Goal: Task Accomplishment & Management: Complete application form

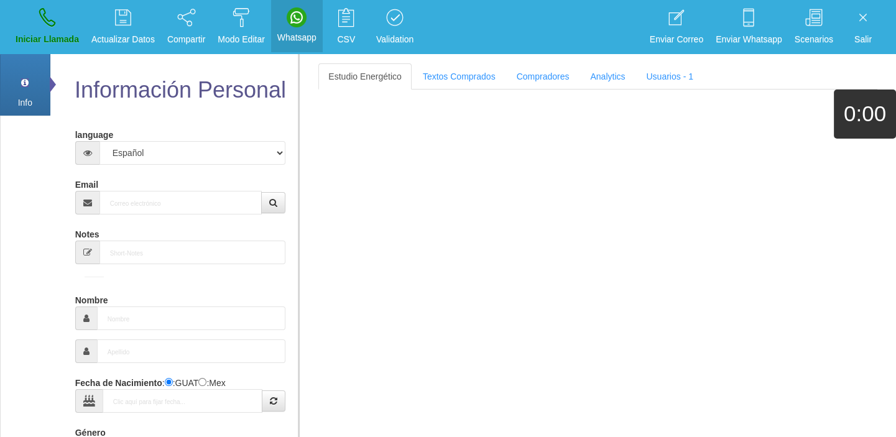
click at [164, 186] on div "Email" at bounding box center [180, 194] width 211 height 40
click at [170, 194] on input "Email" at bounding box center [181, 203] width 163 height 24
paste input "[EMAIL_ADDRESS][DOMAIN_NAME]"
type input "[EMAIL_ADDRESS][DOMAIN_NAME]"
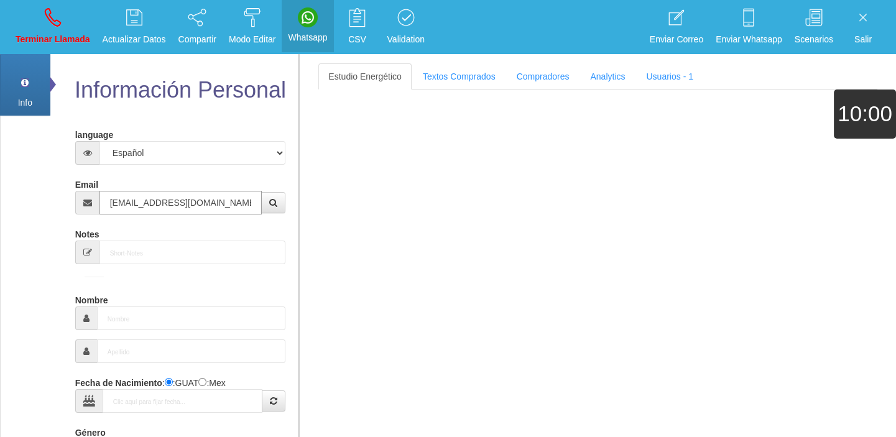
type input "[DATE]"
select select "4"
type input "Excelente Comprador"
type input "[PERSON_NAME]"
select select "2"
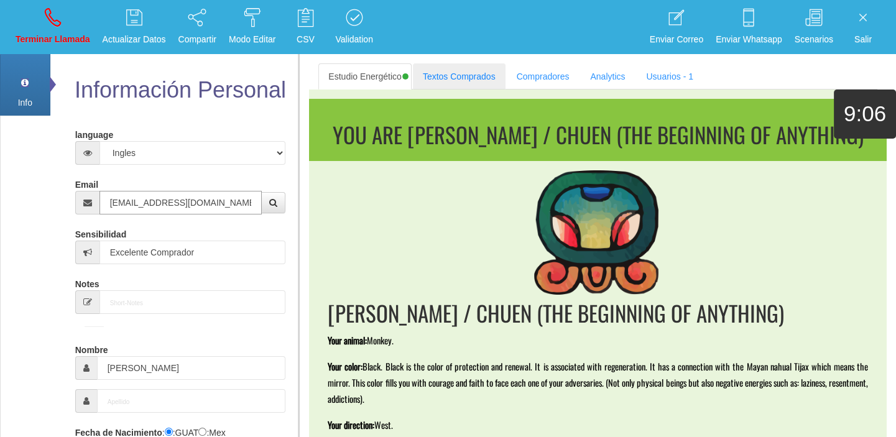
type input "[EMAIL_ADDRESS][DOMAIN_NAME]"
click at [448, 66] on link "Textos Comprados" at bounding box center [459, 76] width 93 height 26
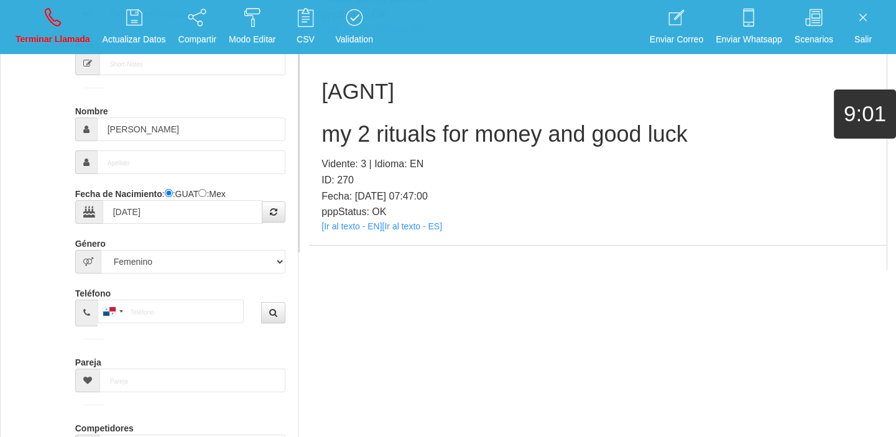
scroll to position [2348, 0]
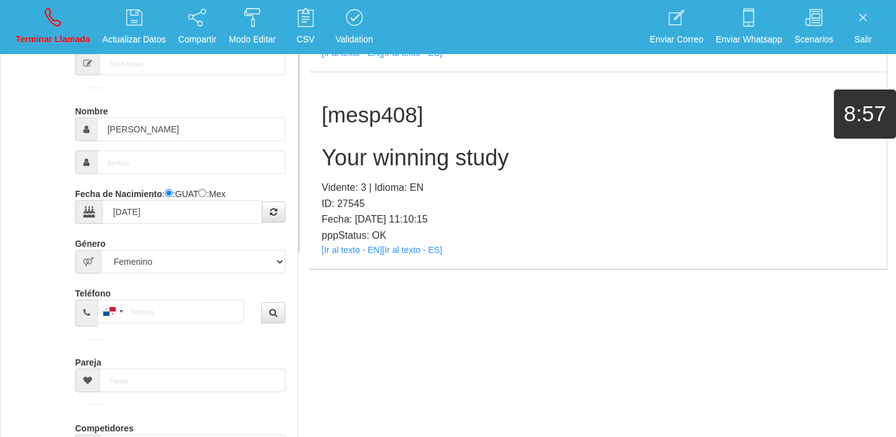
click at [365, 257] on div "[mesp408] Your winning study Vidente: 3 | Idioma: EN ID: 27545 Fecha: [DATE] 11…" at bounding box center [598, 170] width 578 height 197
click at [350, 249] on link "[Ir al texto - EN]" at bounding box center [352, 250] width 60 height 10
click at [379, 162] on h2 "Your winning study" at bounding box center [598, 158] width 553 height 25
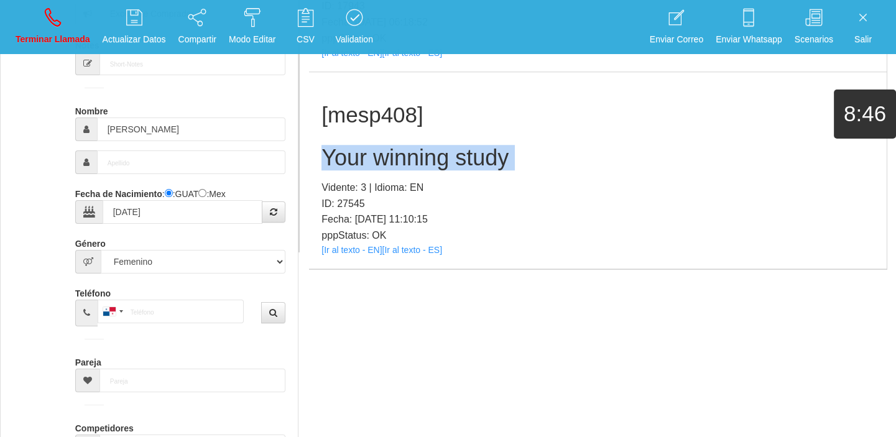
click at [379, 162] on h2 "Your winning study" at bounding box center [598, 158] width 553 height 25
copy h2 "Your winning study"
drag, startPoint x: 56, startPoint y: 24, endPoint x: 113, endPoint y: 115, distance: 107.9
click at [56, 24] on icon at bounding box center [53, 17] width 16 height 20
select select "0"
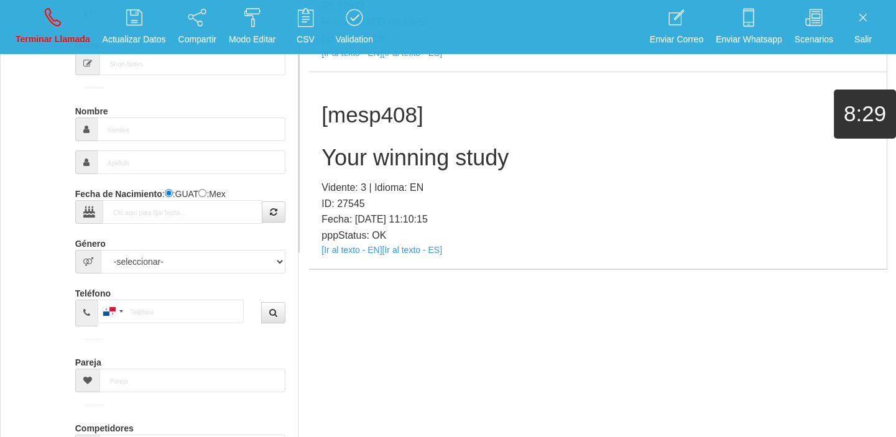
scroll to position [0, 0]
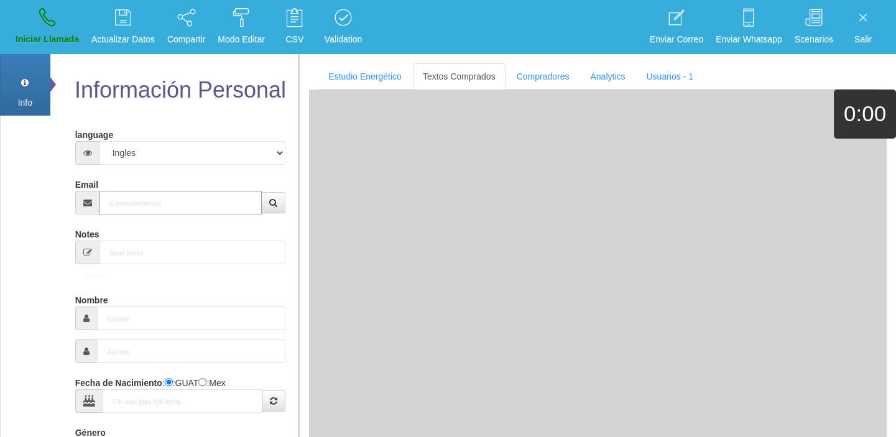
click at [125, 205] on input "Email" at bounding box center [181, 203] width 163 height 24
paste input "[EMAIL_ADDRESS][DOMAIN_NAME]"
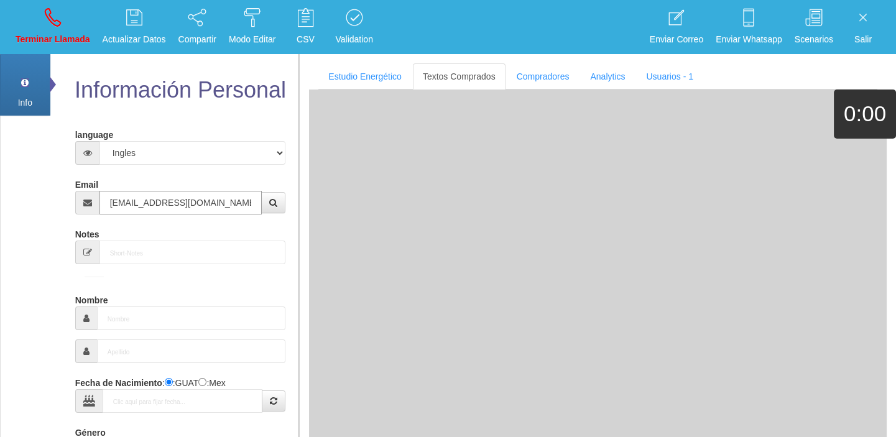
type input "[EMAIL_ADDRESS][DOMAIN_NAME]"
type input "[DATE]"
type input "Comprador bajo"
type input "[PERSON_NAME]"
select select "2"
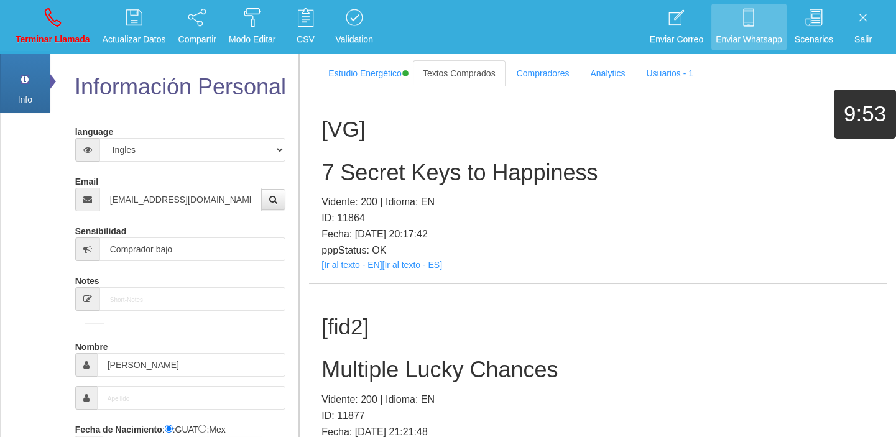
scroll to position [333, 0]
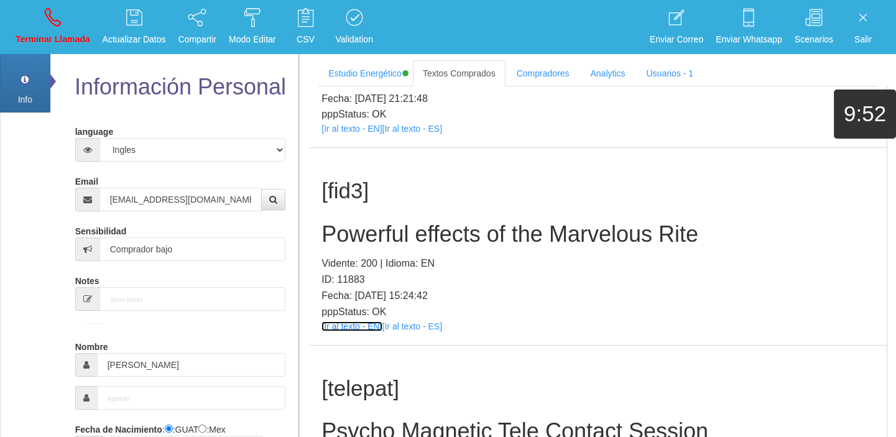
click at [368, 328] on link "[Ir al texto - EN]" at bounding box center [352, 327] width 60 height 10
click at [426, 218] on div "[fid3] Powerful effects of the Marvelous Rite Vidente: 200 | Idioma: EN ID: 118…" at bounding box center [598, 246] width 578 height 197
click at [425, 218] on div "[fid3] Powerful effects of the Marvelous Rite Vidente: 200 | Idioma: EN ID: 118…" at bounding box center [598, 246] width 578 height 197
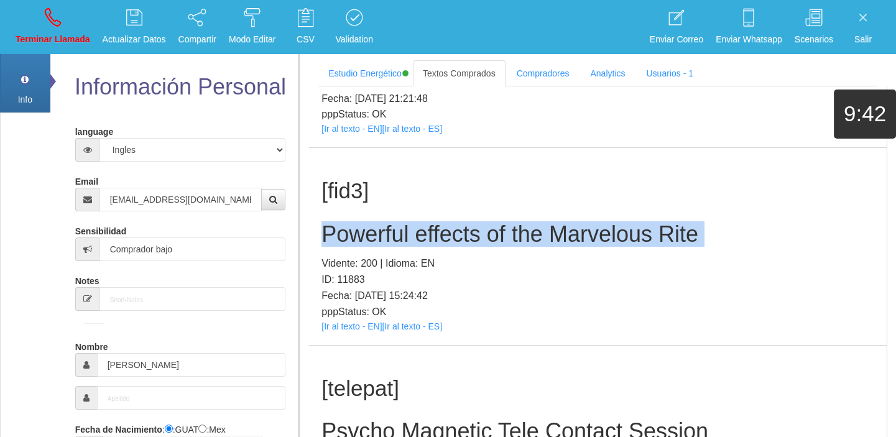
click at [425, 218] on div "[fid3] Powerful effects of the Marvelous Rite Vidente: 200 | Idioma: EN ID: 118…" at bounding box center [598, 246] width 578 height 197
copy h2 "Powerful effects of the Marvelous Rite"
click at [44, 31] on link "Terminar Llamada" at bounding box center [52, 27] width 83 height 47
select select "0"
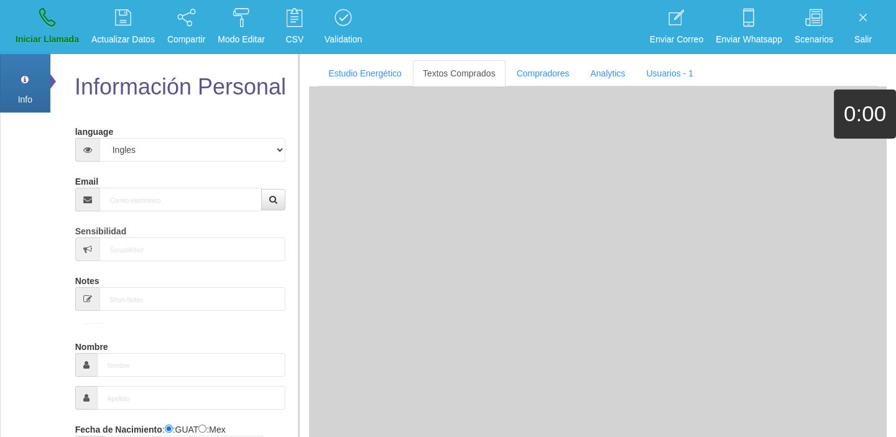
scroll to position [0, 0]
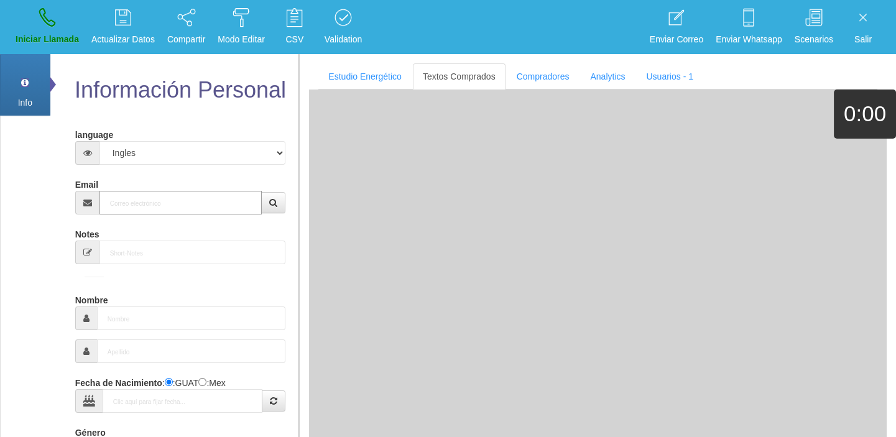
click at [191, 210] on input "Email" at bounding box center [181, 203] width 163 height 24
paste input "[EMAIL_ADDRESS][DOMAIN_NAME]"
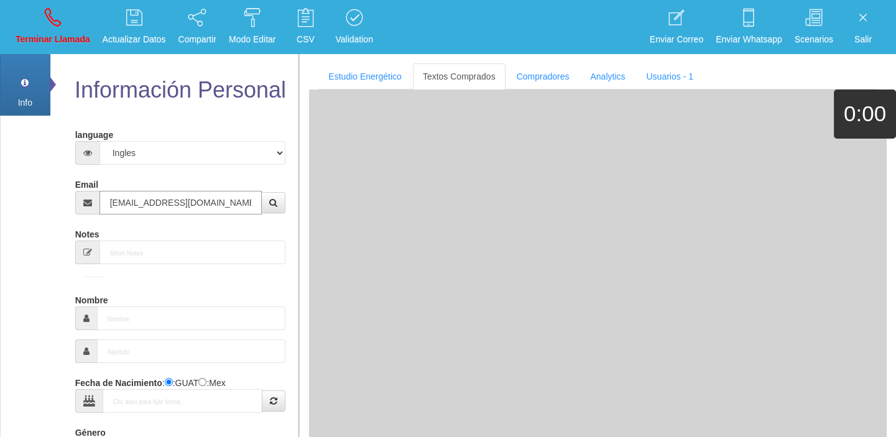
type input "[EMAIL_ADDRESS][DOMAIN_NAME]"
type input "[DATE]"
type input "Buen Comprador"
type input "[PERSON_NAME]"
select select "1"
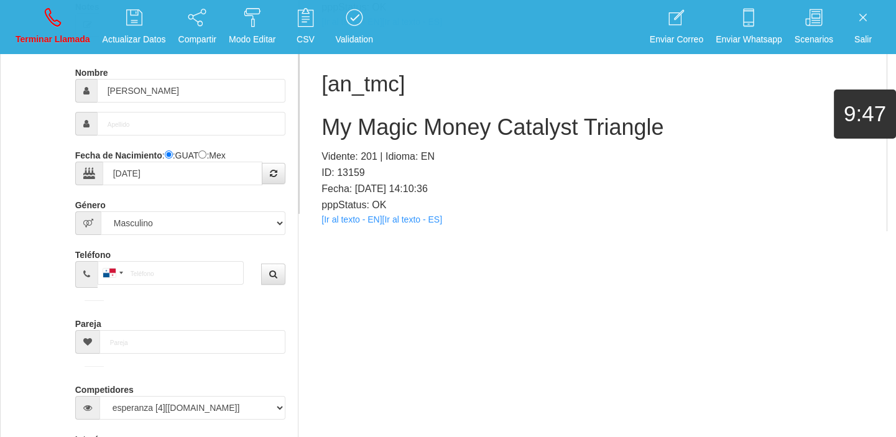
scroll to position [785, 0]
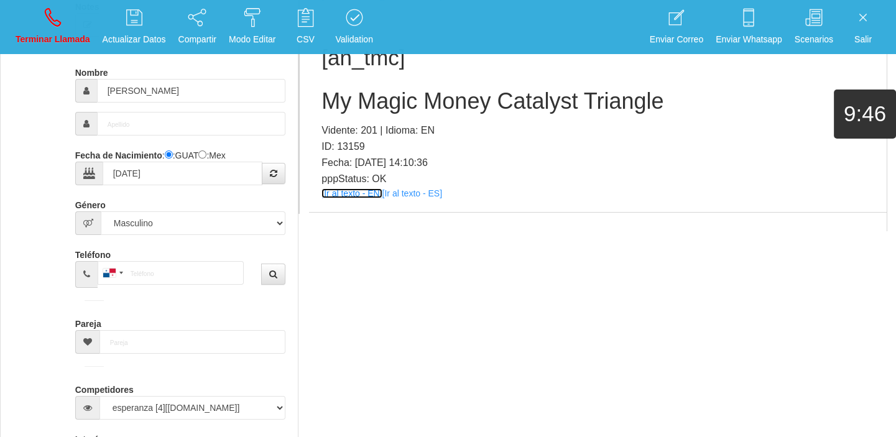
click at [358, 193] on link "[Ir al texto - EN]" at bounding box center [352, 194] width 60 height 10
click at [378, 73] on div "[an_tmc] My Magic Money Catalyst Triangle Vidente: 201 | Idioma: EN ID: 13159 F…" at bounding box center [598, 113] width 578 height 197
drag, startPoint x: 390, startPoint y: 122, endPoint x: 366, endPoint y: 108, distance: 27.9
click at [392, 125] on p "Vidente: 201 | Idioma: EN" at bounding box center [598, 131] width 553 height 16
click at [363, 106] on h2 "My Magic Money Catalyst Triangle" at bounding box center [598, 101] width 553 height 25
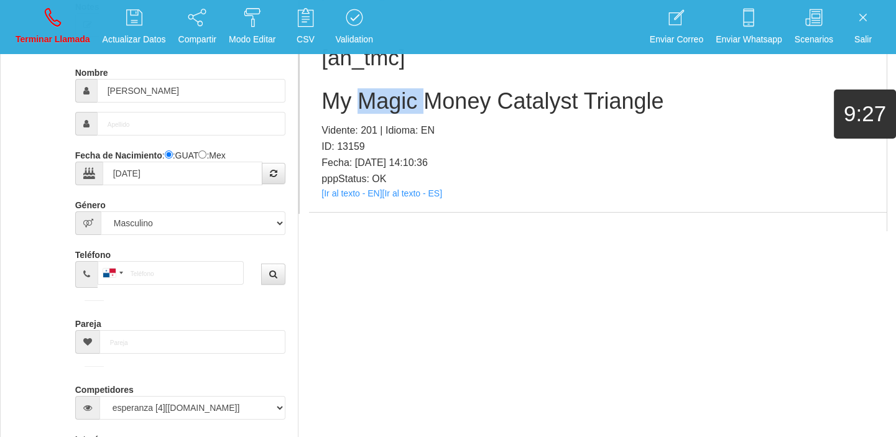
click at [363, 106] on h2 "My Magic Money Catalyst Triangle" at bounding box center [598, 101] width 553 height 25
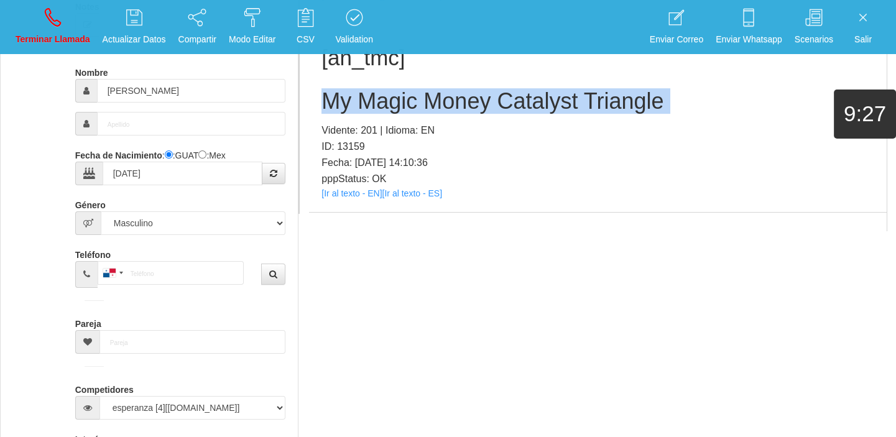
click at [363, 106] on h2 "My Magic Money Catalyst Triangle" at bounding box center [598, 101] width 553 height 25
copy h2 "My Magic Money Catalyst Triangle"
click at [57, 21] on icon at bounding box center [53, 17] width 16 height 20
select select "0"
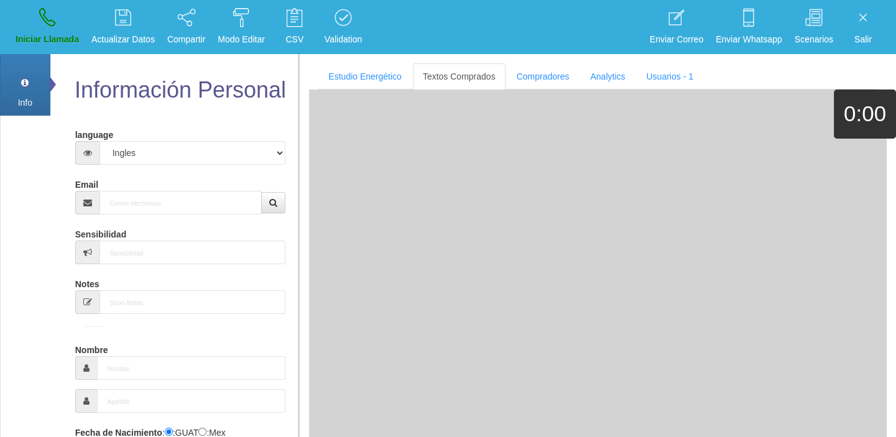
scroll to position [0, 0]
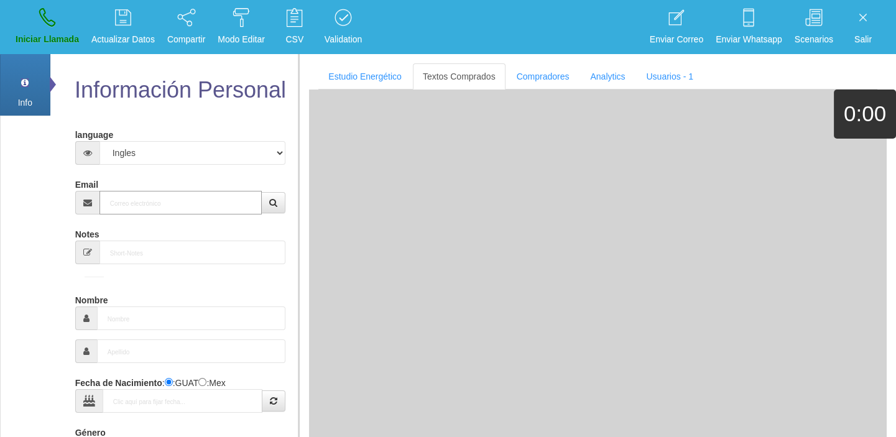
click at [168, 212] on input "Email" at bounding box center [181, 203] width 163 height 24
paste input "[EMAIL_ADDRESS][DOMAIN_NAME]"
type input "[EMAIL_ADDRESS][DOMAIN_NAME]"
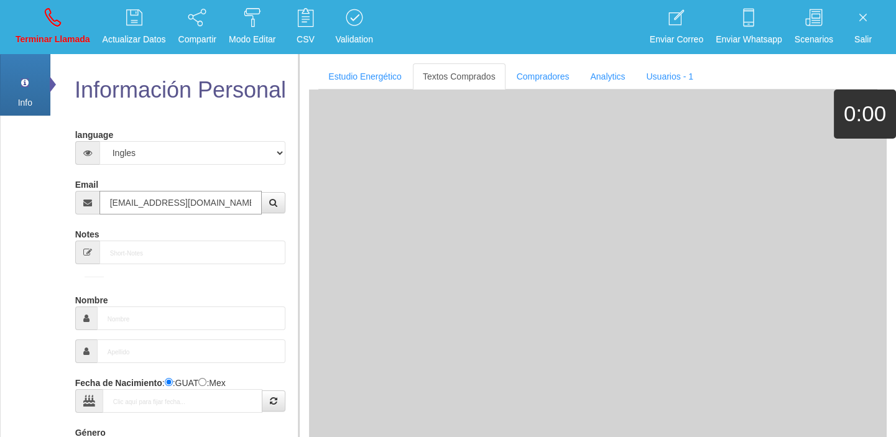
type input "[DATE]"
type input "Comprador simple"
type input "[PERSON_NAME]"
select select "1"
type input "[EMAIL_ADDRESS][DOMAIN_NAME]"
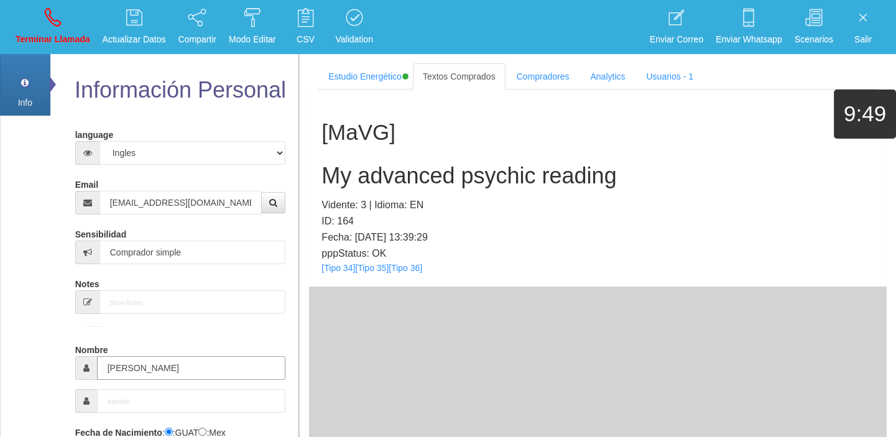
drag, startPoint x: 118, startPoint y: 378, endPoint x: 114, endPoint y: 371, distance: 8.1
click at [118, 379] on input "[PERSON_NAME]" at bounding box center [191, 368] width 189 height 24
click at [114, 371] on input "[PERSON_NAME]" at bounding box center [191, 368] width 189 height 24
click at [331, 267] on link "[Tipo 34]" at bounding box center [339, 268] width 34 height 10
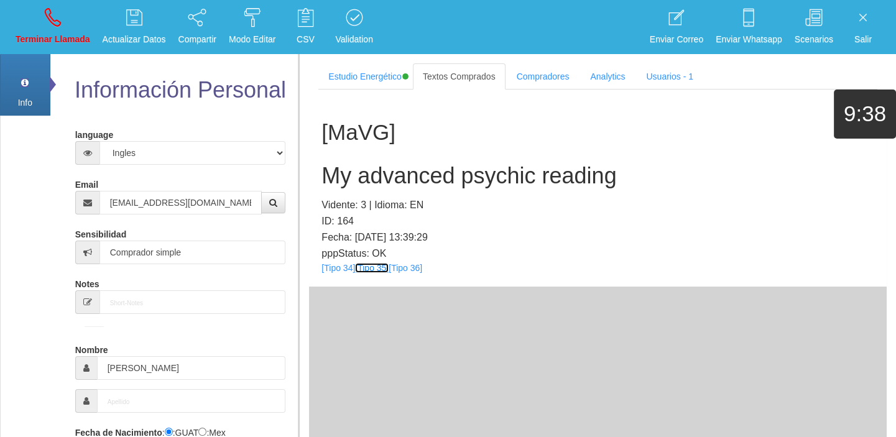
click at [373, 266] on link "[Tipo 35]" at bounding box center [372, 268] width 34 height 10
click at [408, 268] on link "[Tipo 36]" at bounding box center [406, 268] width 34 height 10
click at [396, 182] on h2 "My advanced psychic reading" at bounding box center [598, 176] width 553 height 25
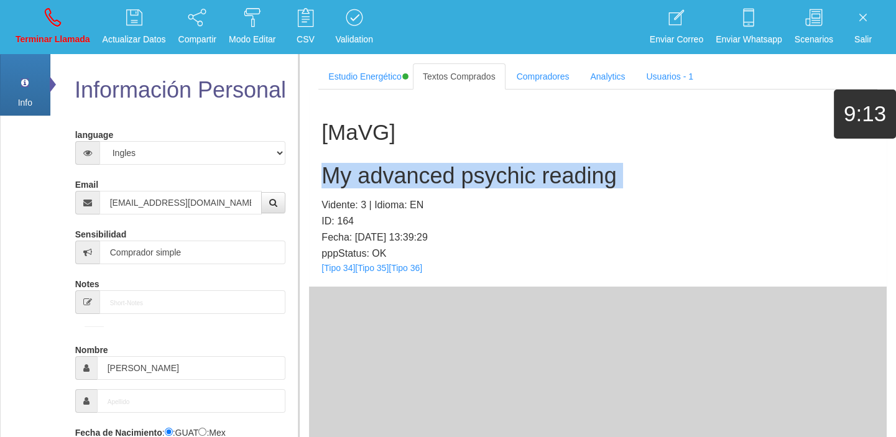
click at [396, 182] on h2 "My advanced psychic reading" at bounding box center [598, 176] width 553 height 25
copy h2 "My advanced psychic reading"
click at [48, 47] on link "Terminar Llamada" at bounding box center [52, 27] width 83 height 47
select select "0"
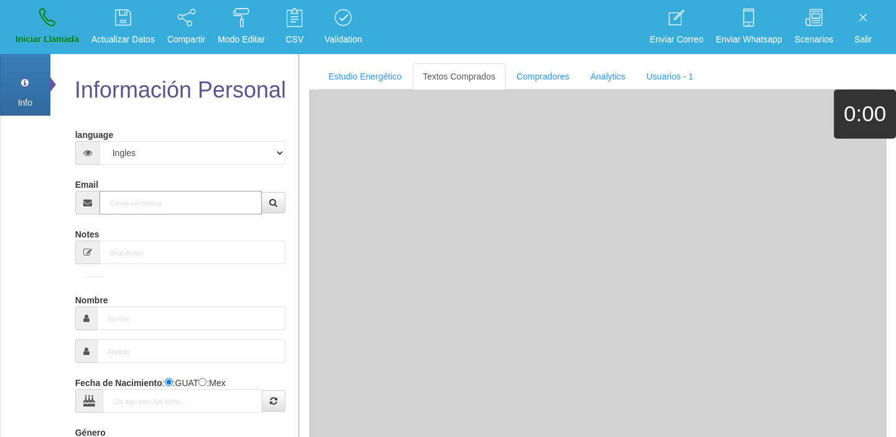
click at [174, 209] on input "Email" at bounding box center [181, 203] width 163 height 24
paste input "[EMAIL_ADDRESS][DOMAIN_NAME]"
type input "[EMAIL_ADDRESS][DOMAIN_NAME]"
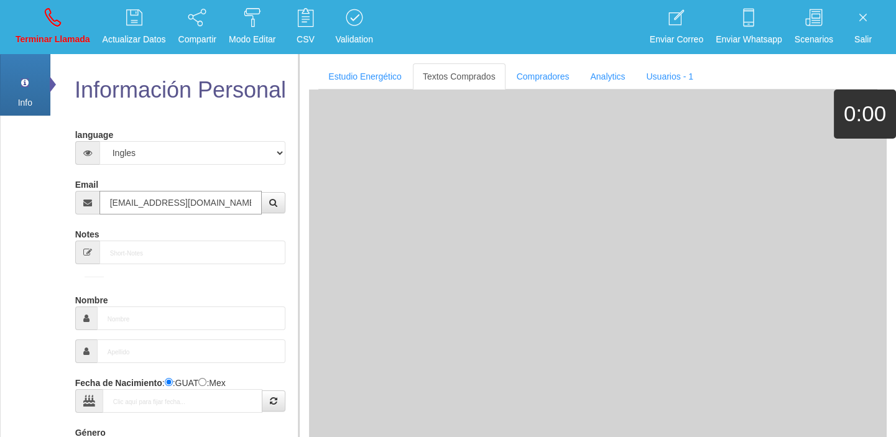
type input "16 Dic 1944"
type input "Excelente Comprador"
type input "[PERSON_NAME]"
select select "2"
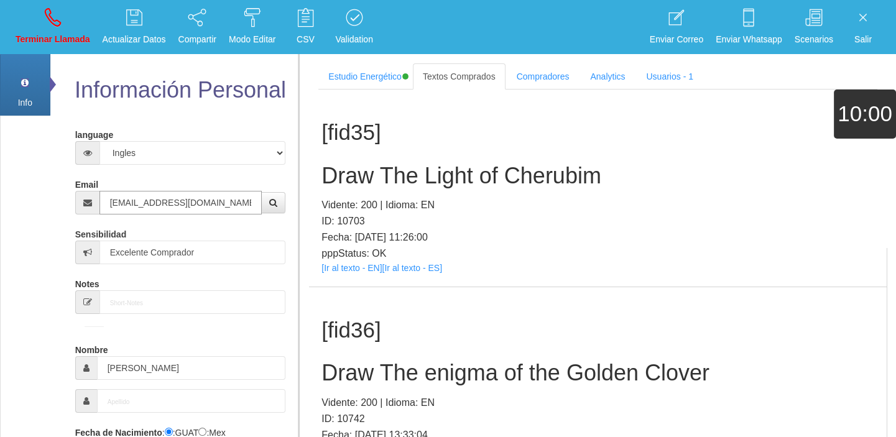
type input "[EMAIL_ADDRESS][DOMAIN_NAME]"
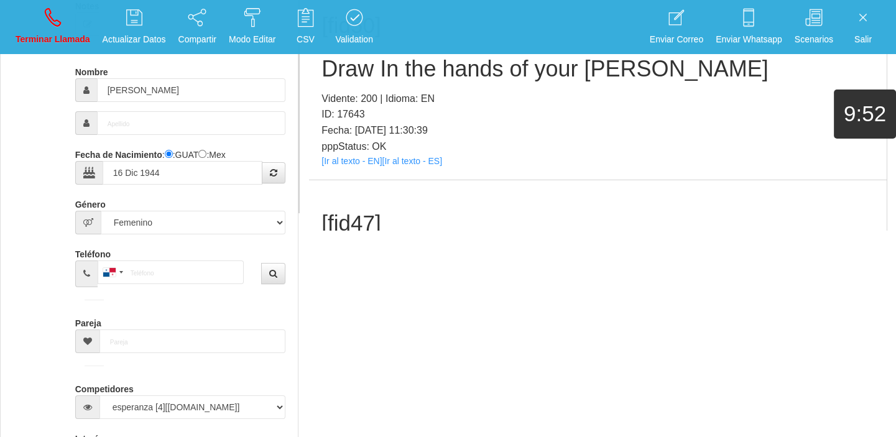
scroll to position [8492, 0]
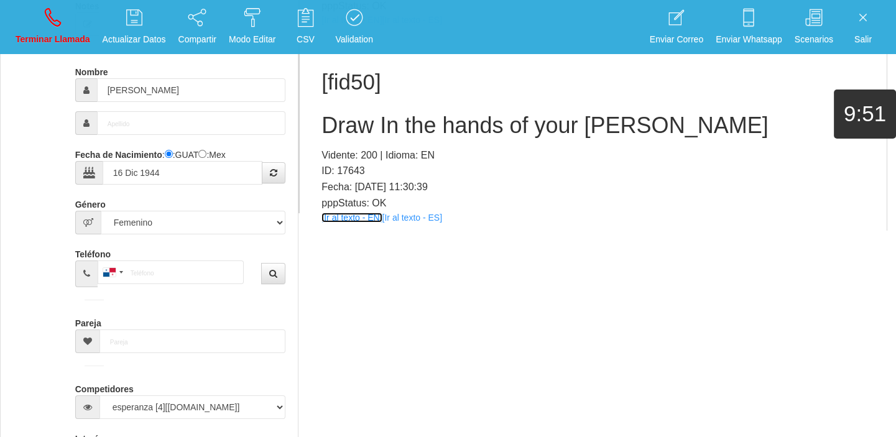
click at [363, 213] on link "[Ir al texto - EN]" at bounding box center [352, 218] width 60 height 10
click at [333, 83] on div "[fid50] Draw In the hands of your [PERSON_NAME] Vidente: 200 | Idioma: EN ID: 1…" at bounding box center [598, 137] width 578 height 197
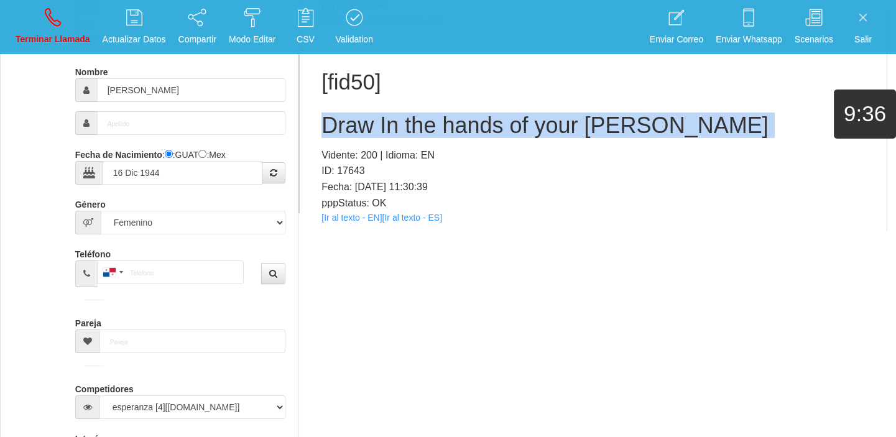
click at [333, 83] on div "[fid50] Draw In the hands of your [PERSON_NAME] Vidente: 200 | Idioma: EN ID: 1…" at bounding box center [598, 137] width 578 height 197
copy h2 "Draw In the hands of your [PERSON_NAME]"
drag, startPoint x: 58, startPoint y: 14, endPoint x: 135, endPoint y: 115, distance: 126.5
click at [58, 15] on icon at bounding box center [53, 17] width 16 height 20
select select "0"
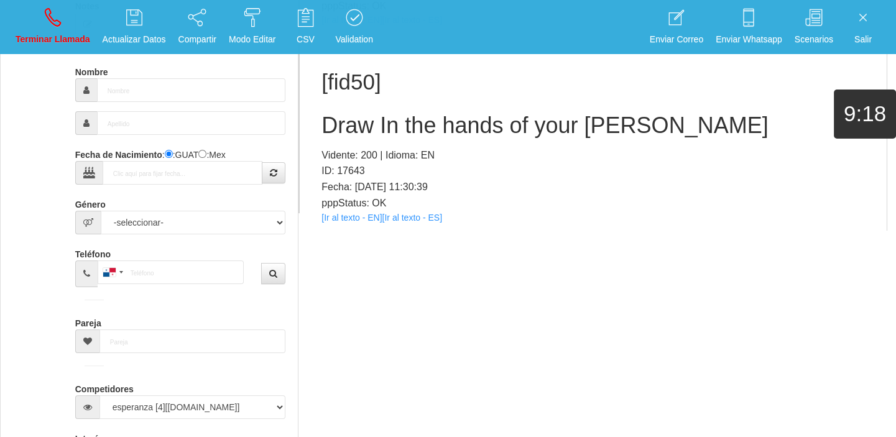
scroll to position [0, 0]
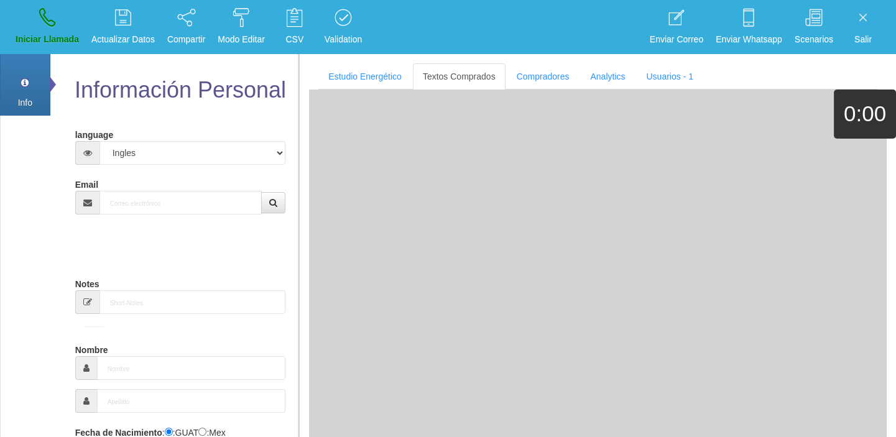
drag, startPoint x: 207, startPoint y: 169, endPoint x: 209, endPoint y: 184, distance: 15.7
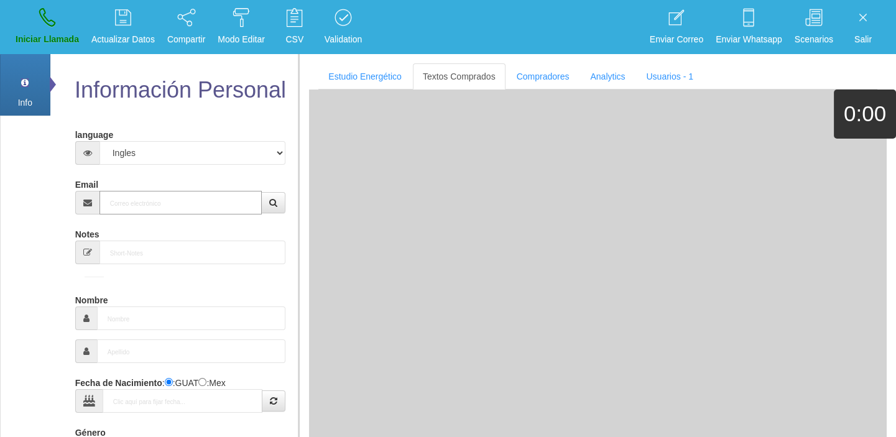
click at [206, 202] on input "Email" at bounding box center [181, 203] width 163 height 24
paste input "[EMAIL_ADDRESS][DOMAIN_NAME]"
type input "[EMAIL_ADDRESS][DOMAIN_NAME]"
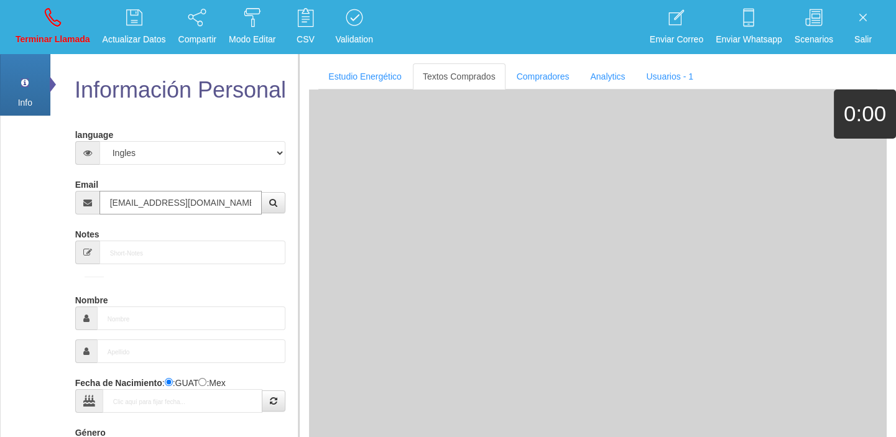
type input "[DATE]"
type input "Comprador simple"
type input "[PERSON_NAME]"
select select "2"
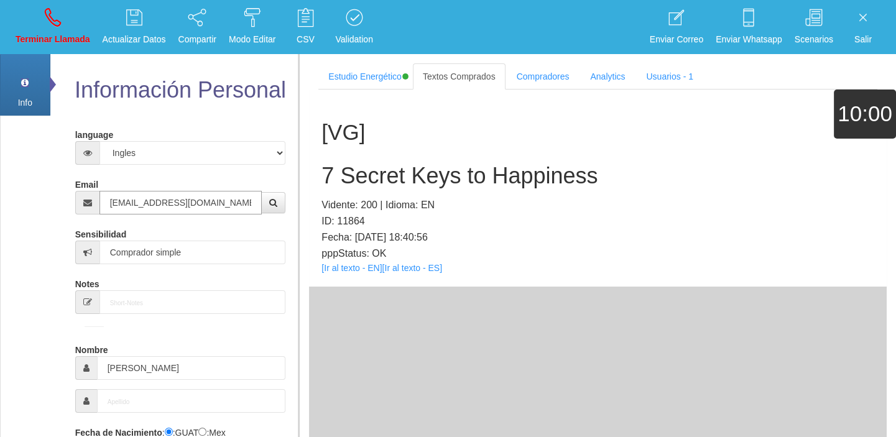
type input "[EMAIL_ADDRESS][DOMAIN_NAME]"
click at [355, 273] on div "[VG] 7 Secret Keys to Happiness Vidente: 200 | Idioma: EN ID: 11864 Fecha: [DAT…" at bounding box center [598, 188] width 578 height 197
click at [346, 268] on link "[Ir al texto - EN]" at bounding box center [352, 268] width 60 height 10
click at [363, 170] on h2 "7 Secret Keys to Happiness" at bounding box center [598, 176] width 553 height 25
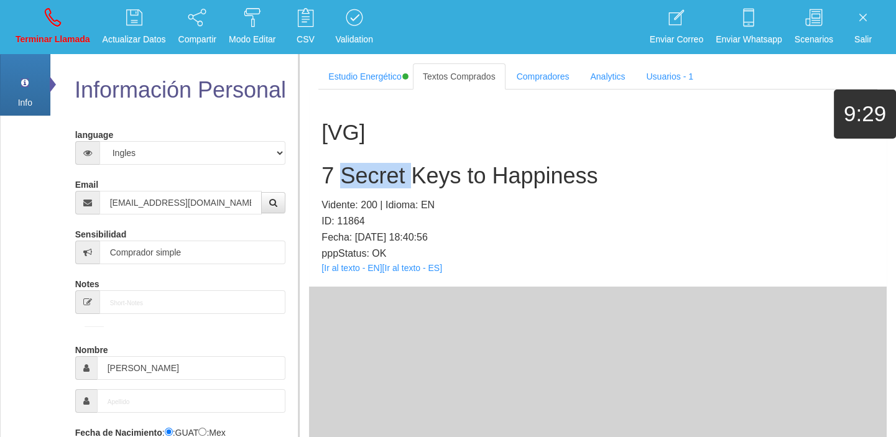
click at [363, 170] on h2 "7 Secret Keys to Happiness" at bounding box center [598, 176] width 553 height 25
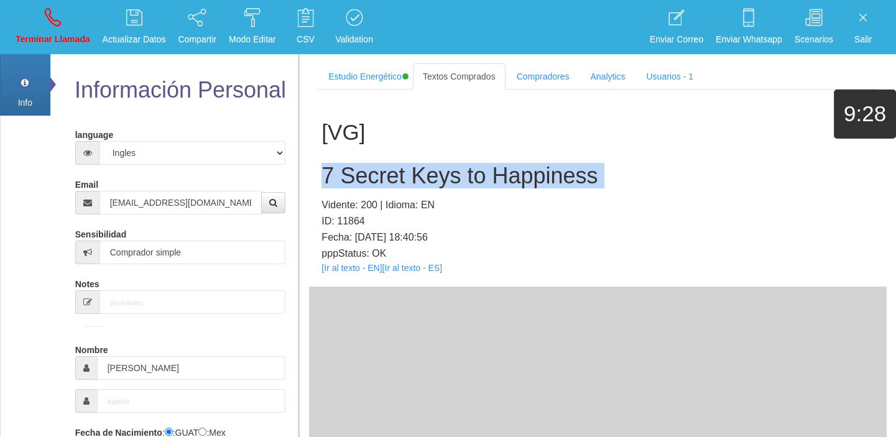
click at [363, 170] on h2 "7 Secret Keys to Happiness" at bounding box center [598, 176] width 553 height 25
copy h2 "7 Secret Keys to Happiness"
click at [56, 37] on p "Terminar Llamada" at bounding box center [53, 39] width 75 height 14
select select "0"
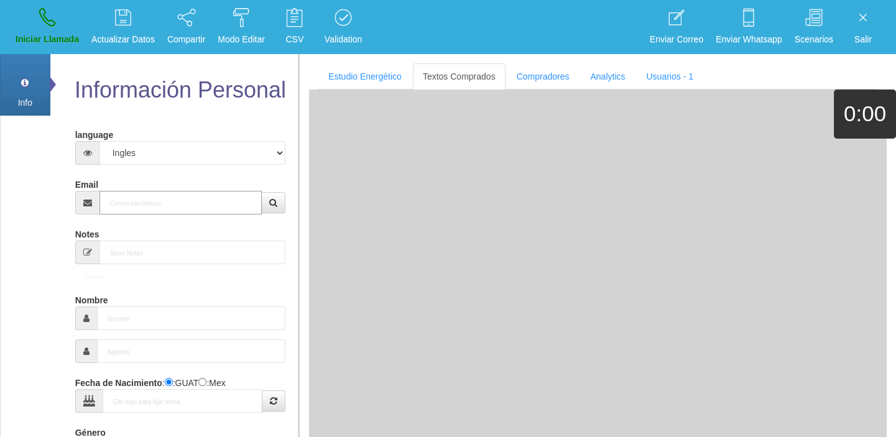
click at [174, 212] on input "Email" at bounding box center [181, 203] width 163 height 24
paste input "[EMAIL_ADDRESS][DOMAIN_NAME]"
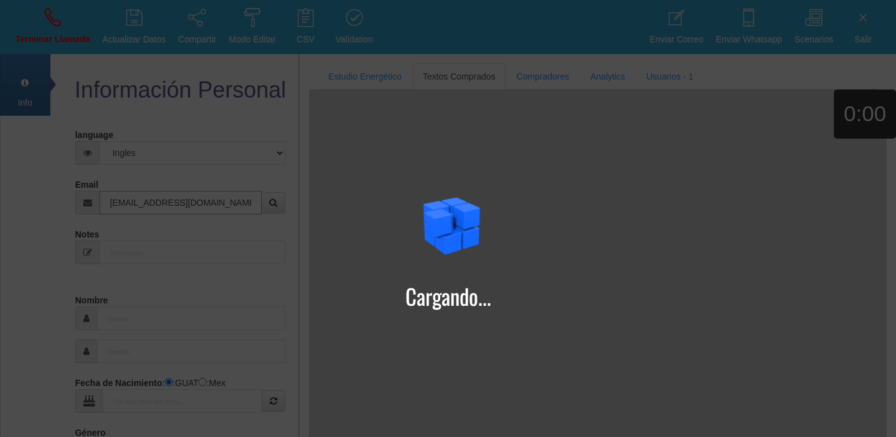
type input "[EMAIL_ADDRESS][DOMAIN_NAME]"
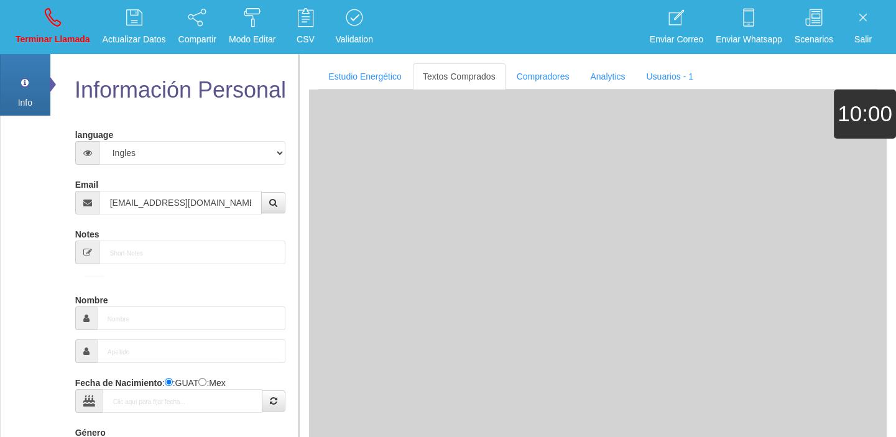
type input "19 Mayo 1965"
type input "Comprador bajo"
type input "[PERSON_NAME]"
select select "2"
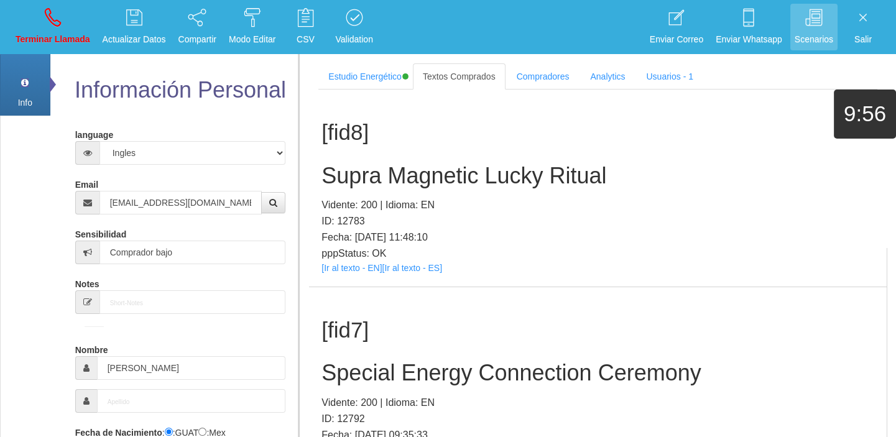
scroll to position [333, 0]
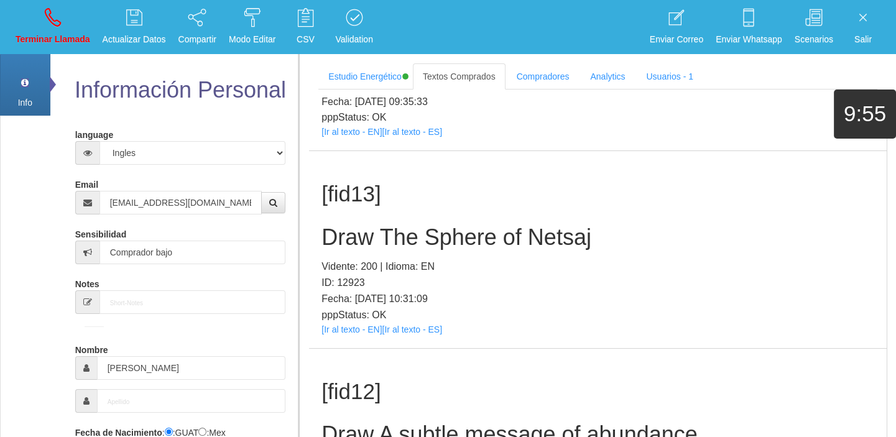
click at [344, 322] on p "pppStatus: OK" at bounding box center [598, 315] width 553 height 16
click at [352, 333] on link "[Ir al texto - EN]" at bounding box center [352, 330] width 60 height 10
drag, startPoint x: 424, startPoint y: 262, endPoint x: 407, endPoint y: 249, distance: 21.3
click at [420, 263] on p "Vidente: 200 | Idioma: EN" at bounding box center [598, 267] width 553 height 16
click at [388, 240] on h2 "Draw The Sphere of Netsaj" at bounding box center [598, 237] width 553 height 25
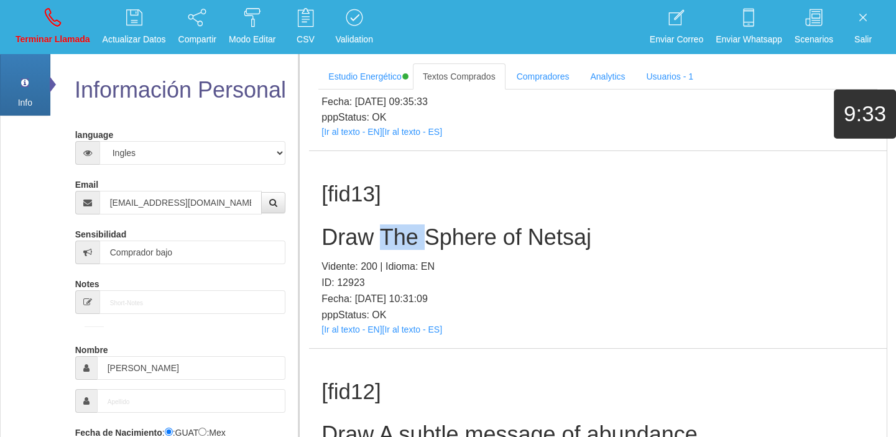
click at [388, 240] on h2 "Draw The Sphere of Netsaj" at bounding box center [598, 237] width 553 height 25
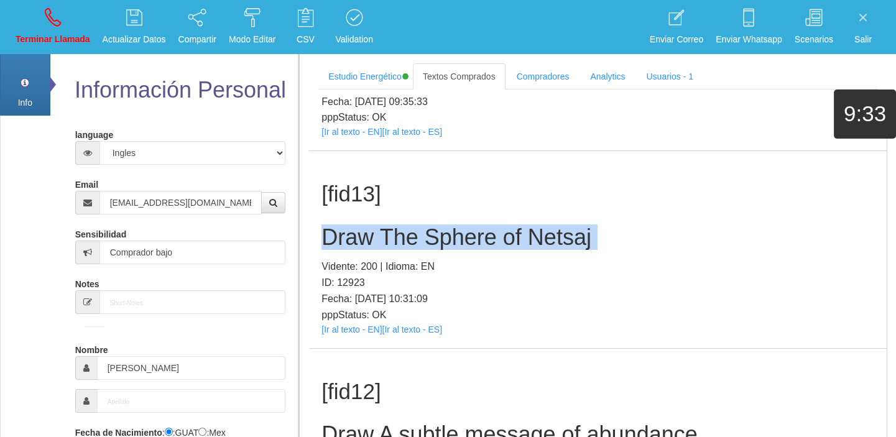
click at [388, 240] on h2 "Draw The Sphere of Netsaj" at bounding box center [598, 237] width 553 height 25
copy h2 "Draw The Sphere of Netsaj"
click at [68, 31] on link "Terminar Llamada" at bounding box center [52, 27] width 83 height 47
select select "0"
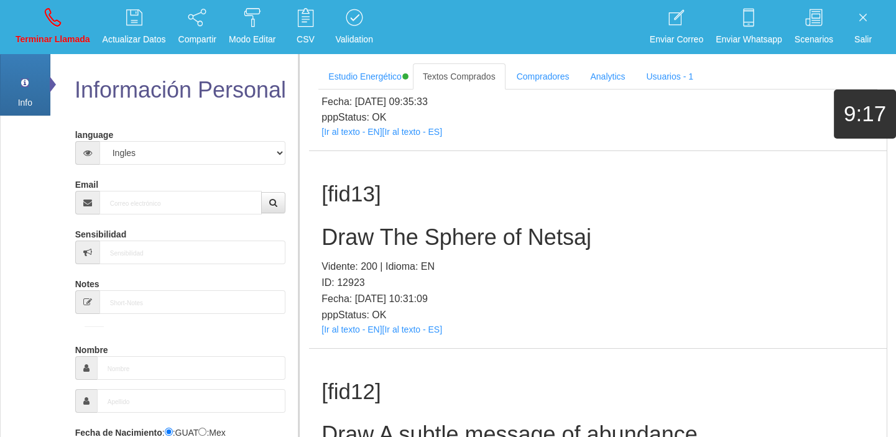
scroll to position [0, 0]
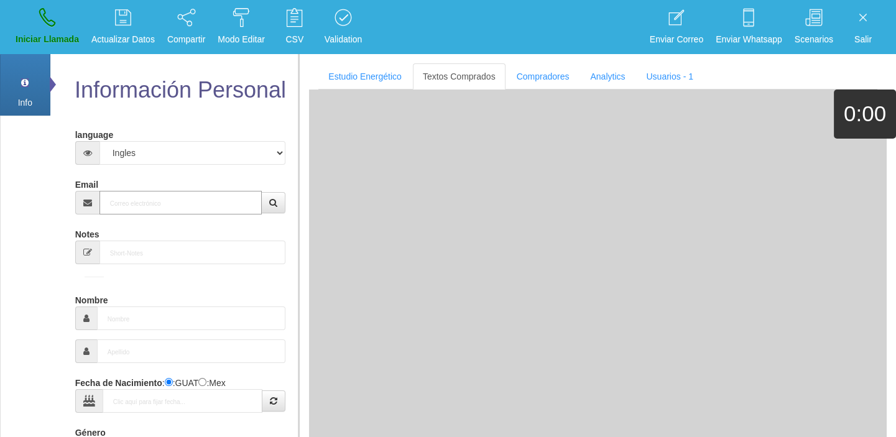
click at [167, 205] on input "Email" at bounding box center [181, 203] width 163 height 24
paste input "[EMAIL_ADDRESS][DOMAIN_NAME]"
type input "[EMAIL_ADDRESS][DOMAIN_NAME]"
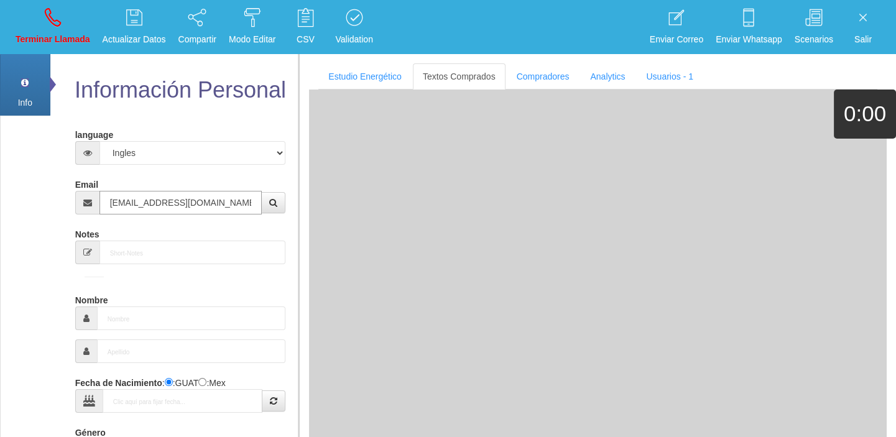
type input "[DATE]"
type input "Comprador simple"
type input "[PERSON_NAME]"
select select "2"
type input "[EMAIL_ADDRESS][DOMAIN_NAME]"
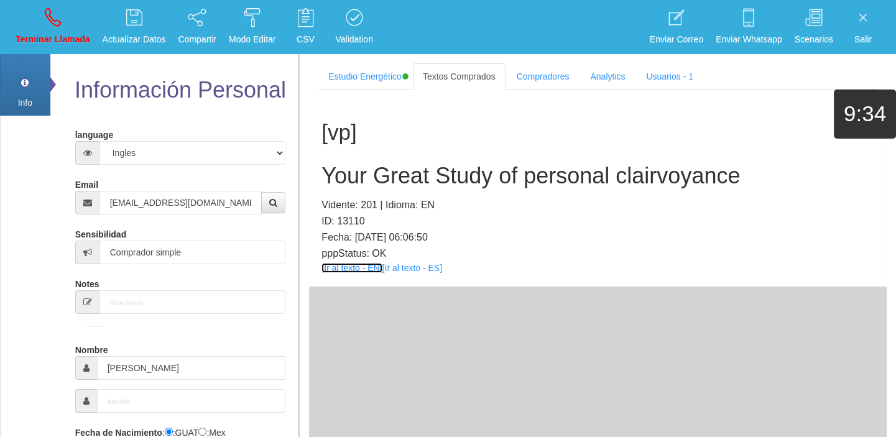
click at [344, 269] on link "[Ir al texto - EN]" at bounding box center [352, 268] width 60 height 10
click at [371, 162] on div "[vp] Your Great Study of personal clairvoyance Vidente: 201 | Idioma: EN ID: 13…" at bounding box center [598, 188] width 578 height 197
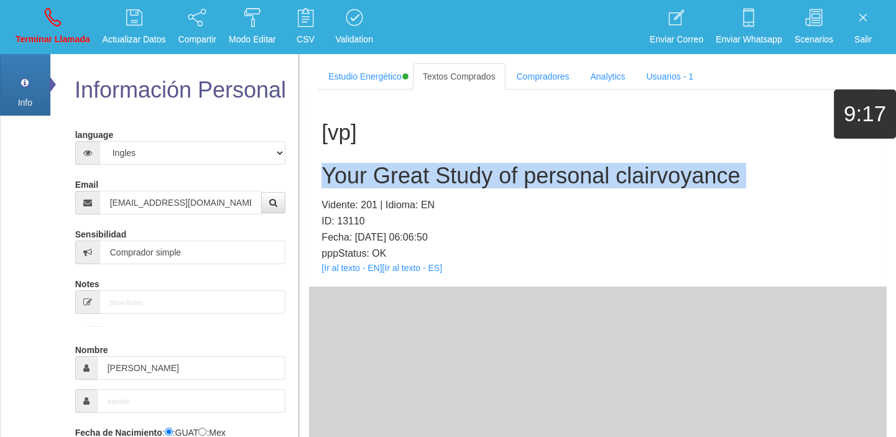
click at [371, 162] on div "[vp] Your Great Study of personal clairvoyance Vidente: 201 | Idioma: EN ID: 13…" at bounding box center [598, 188] width 578 height 197
copy h2 "Your Great Study of personal clairvoyance"
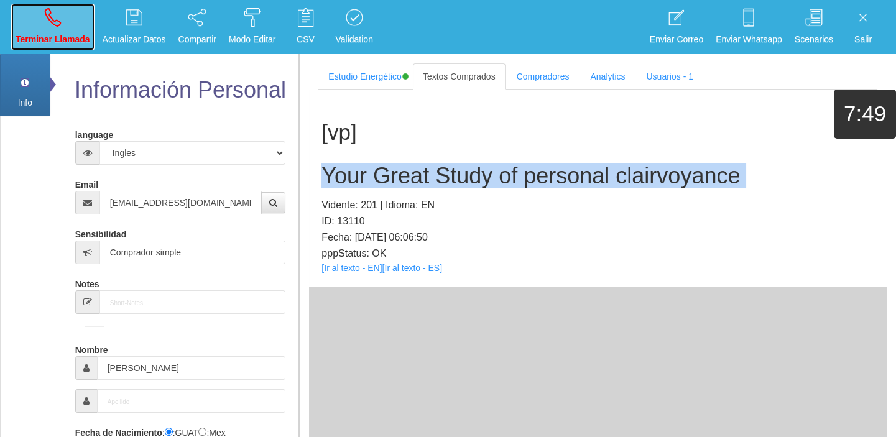
click at [61, 19] on link "Terminar Llamada" at bounding box center [52, 27] width 83 height 47
select select "0"
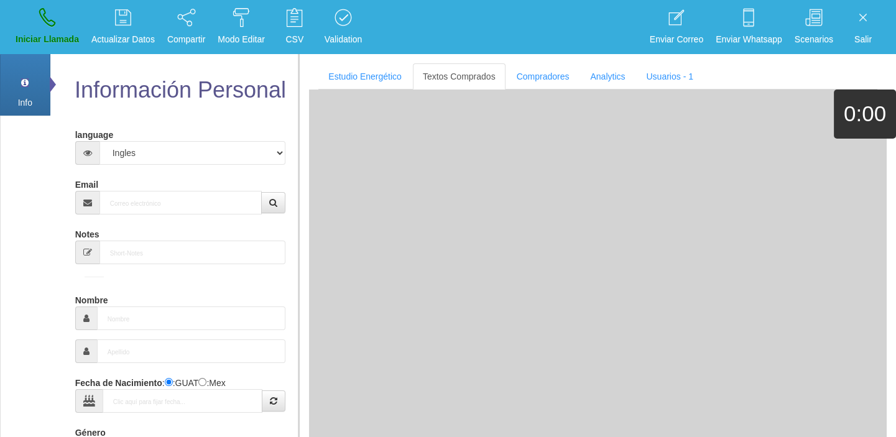
drag, startPoint x: 411, startPoint y: 91, endPoint x: 266, endPoint y: 142, distance: 153.7
click at [375, 109] on div at bounding box center [598, 299] width 578 height 419
click at [190, 205] on input "Email" at bounding box center [181, 203] width 163 height 24
paste input "[EMAIL_ADDRESS][DOMAIN_NAME]"
type input "[EMAIL_ADDRESS][DOMAIN_NAME]"
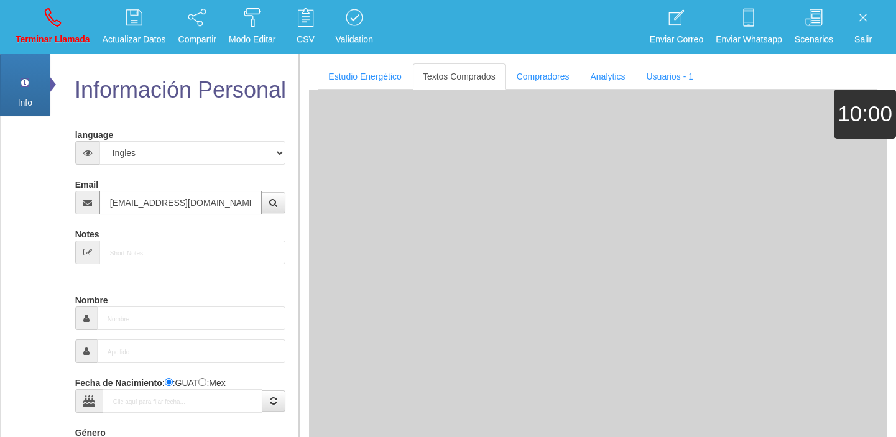
type input "[DATE]"
type input "Comprador bajo"
type input "[PERSON_NAME]"
select select "1"
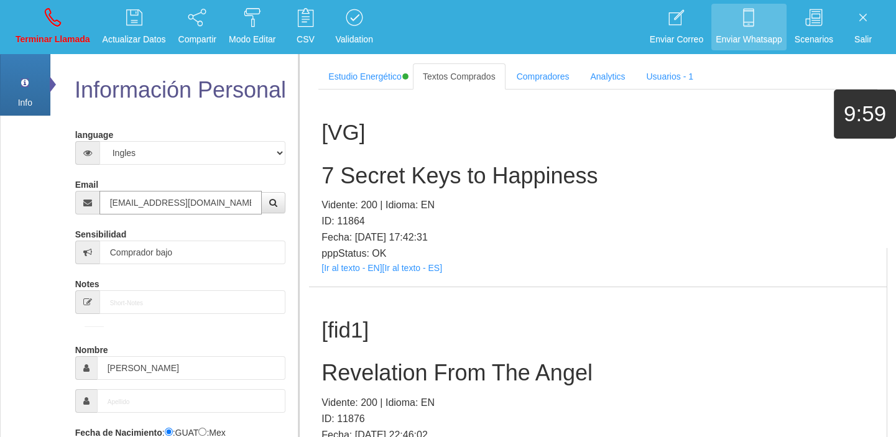
type input "[EMAIL_ADDRESS][DOMAIN_NAME]"
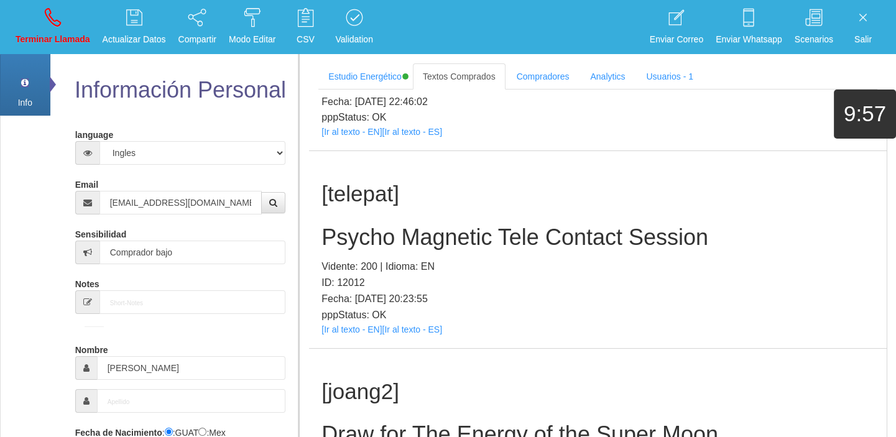
click at [320, 330] on div "[telepat] Psycho Magnetic Tele Contact Session Vidente: 200 | Idioma: EN ID: 12…" at bounding box center [598, 249] width 578 height 197
click at [325, 330] on link "[Ir al texto - EN]" at bounding box center [352, 330] width 60 height 10
click at [379, 244] on h2 "Psycho Magnetic Tele Contact Session" at bounding box center [598, 237] width 553 height 25
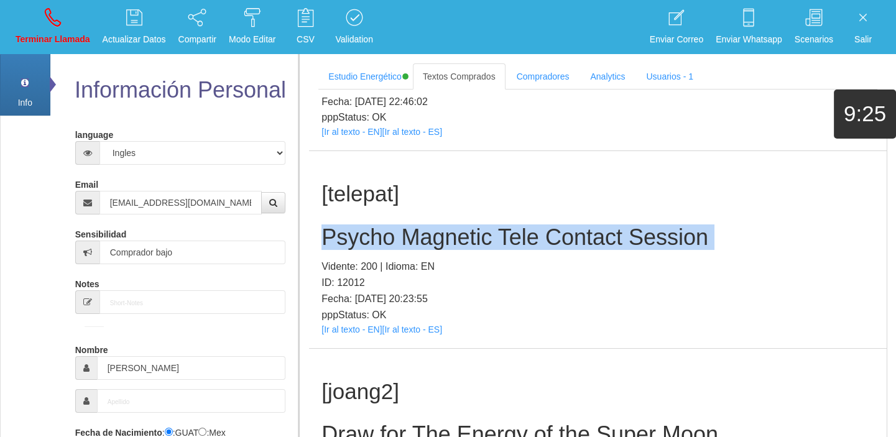
click at [379, 244] on h2 "Psycho Magnetic Tele Contact Session" at bounding box center [598, 237] width 553 height 25
copy h2 "Psycho Magnetic Tele Contact Session"
click at [48, 42] on p "Terminar Llamada" at bounding box center [53, 39] width 75 height 14
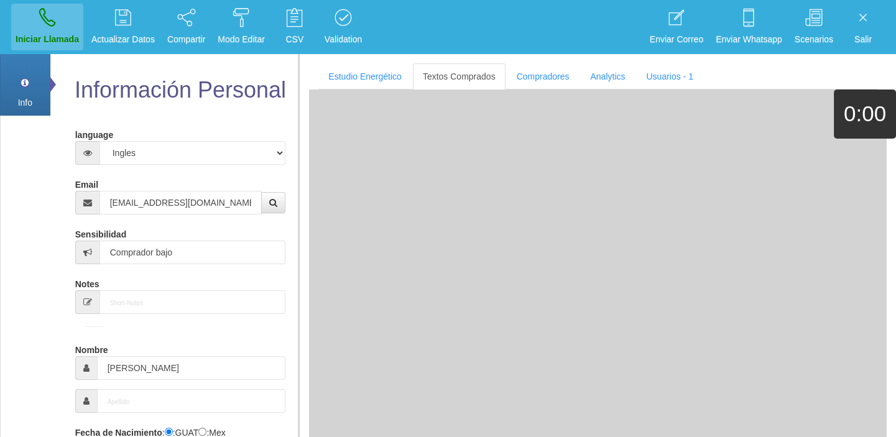
select select "0"
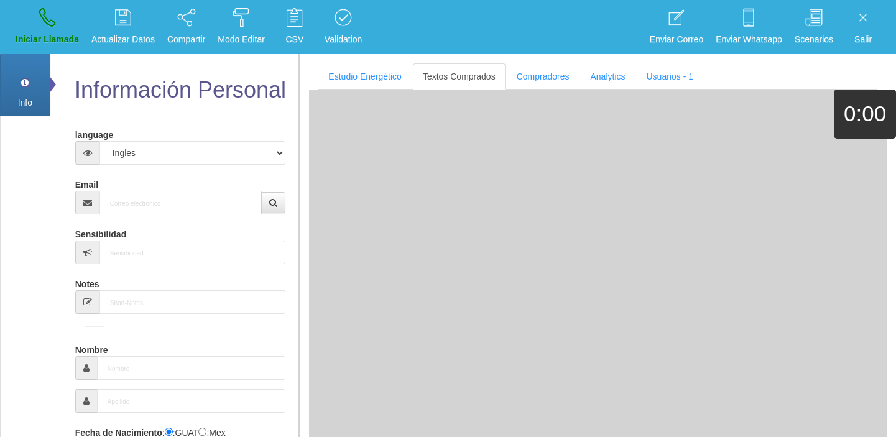
scroll to position [0, 0]
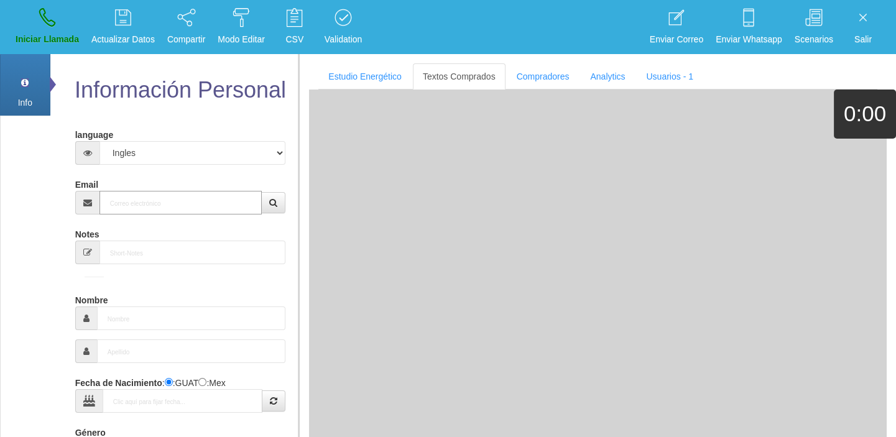
click at [141, 209] on input "Email" at bounding box center [181, 203] width 163 height 24
paste input "[EMAIL_ADDRESS][DOMAIN_NAME]"
type input "[EMAIL_ADDRESS][DOMAIN_NAME]"
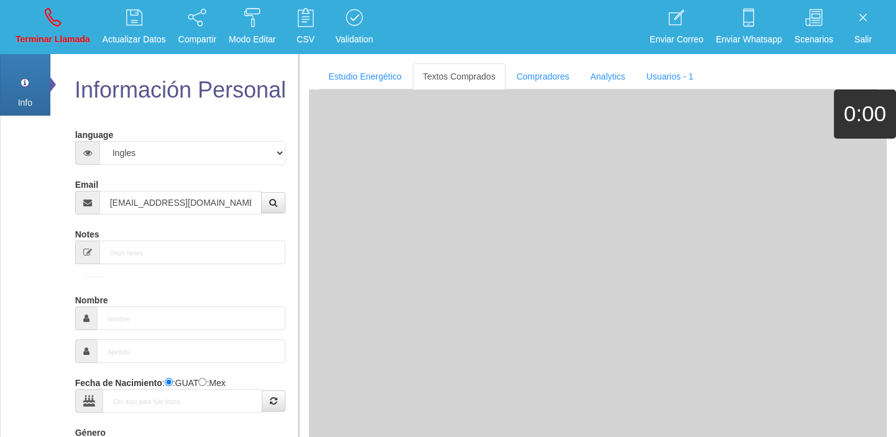
type input "[DATE]"
select select "1"
type input "Excelente Comprador"
type input "Cari"
select select "1"
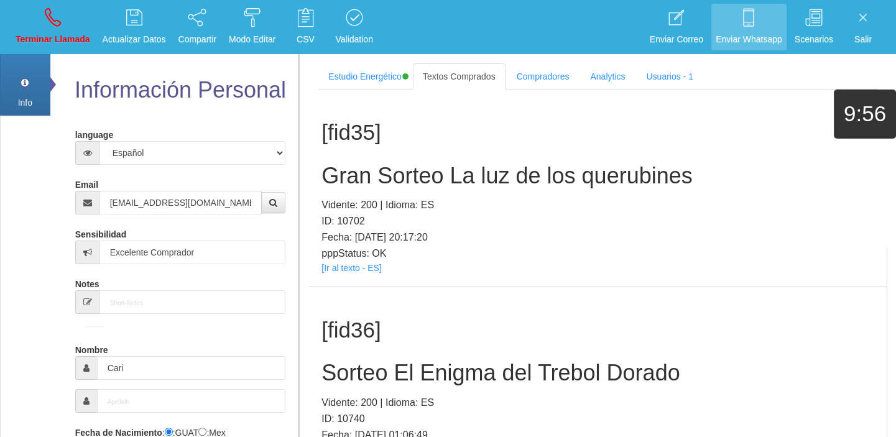
scroll to position [5669, 0]
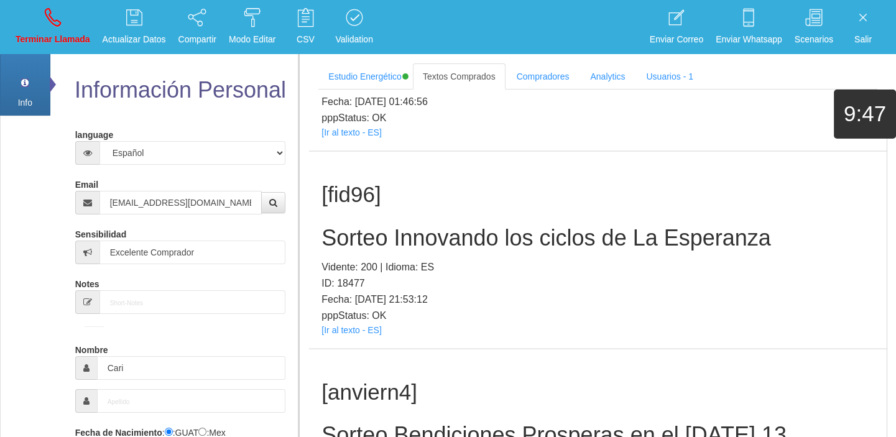
click at [345, 324] on div "[fid96] Sorteo Innovando los ciclos de La [PERSON_NAME]: 200 | Idioma: ES ID: 1…" at bounding box center [598, 250] width 578 height 197
click at [345, 322] on p "pppStatus: OK" at bounding box center [598, 316] width 553 height 16
click at [358, 325] on link "[Ir al texto - ES]" at bounding box center [352, 330] width 60 height 10
click at [392, 236] on h2 "Sorteo Innovando los ciclos de La Esperanza" at bounding box center [598, 238] width 553 height 25
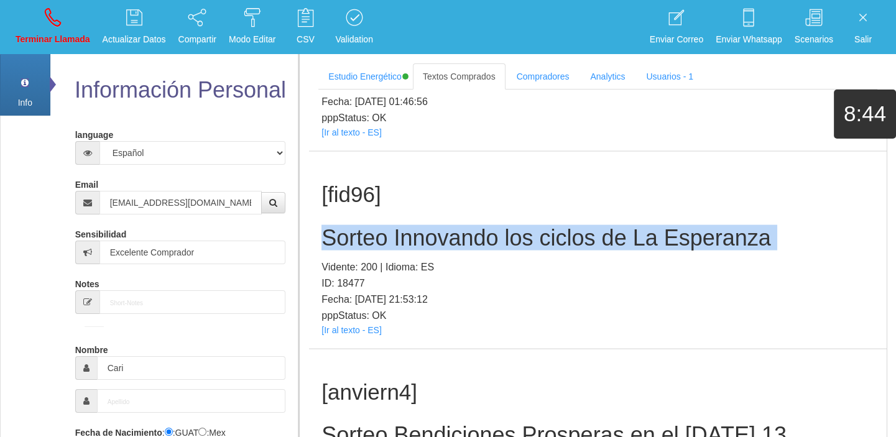
click at [392, 236] on h2 "Sorteo Innovando los ciclos de La Esperanza" at bounding box center [598, 238] width 553 height 25
copy h2 "Sorteo Innovando los ciclos de La Esperanza"
drag, startPoint x: 62, startPoint y: 40, endPoint x: 133, endPoint y: 165, distance: 144.3
click at [62, 41] on p "Terminar Llamada" at bounding box center [53, 39] width 75 height 14
select select "0"
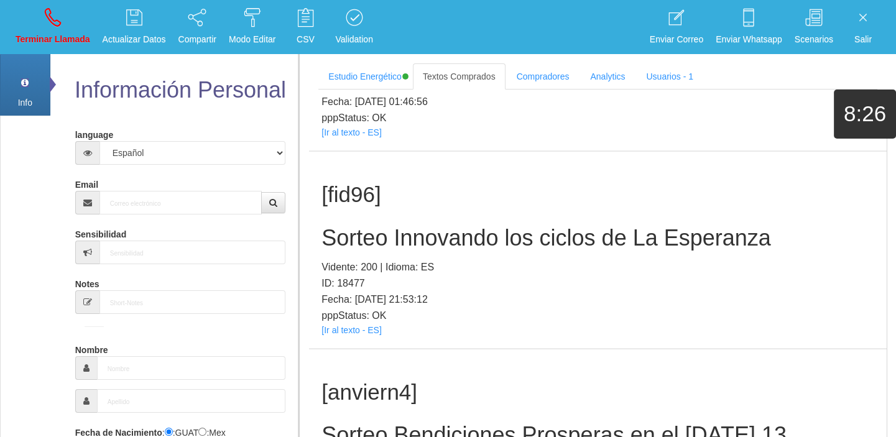
scroll to position [0, 0]
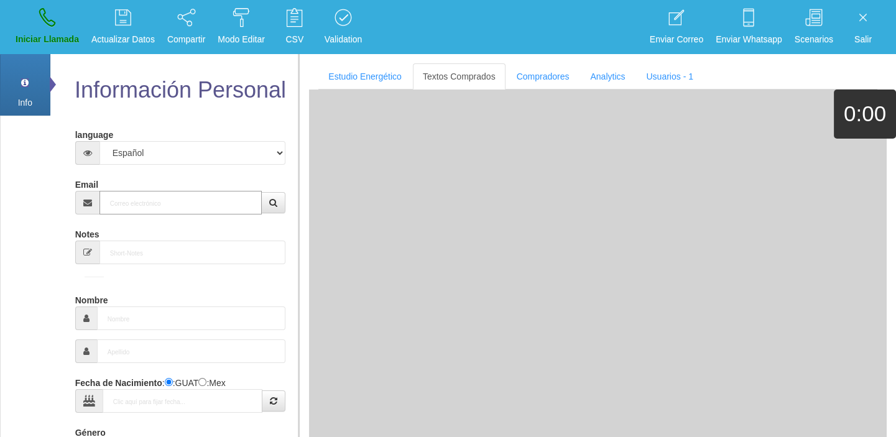
click at [121, 193] on input "Email" at bounding box center [181, 203] width 163 height 24
paste input "[EMAIL_ADDRESS][DOMAIN_NAME]"
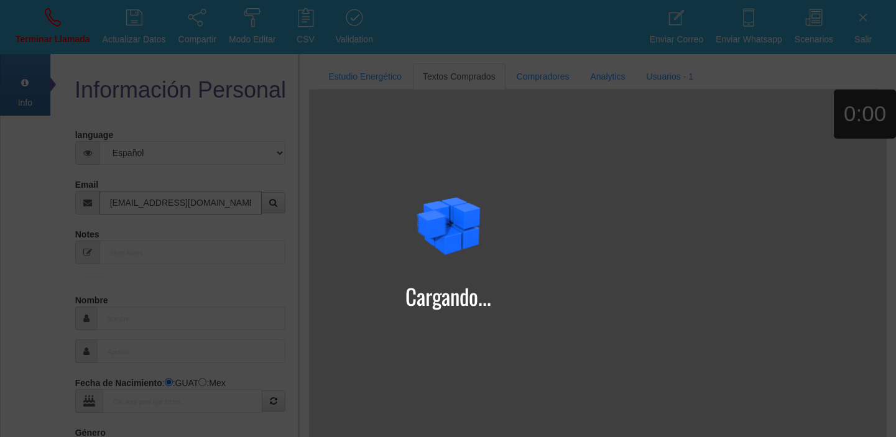
type input "[EMAIL_ADDRESS][DOMAIN_NAME]"
type input "[DATE]"
type input "Fernandez_fernandez"
type input "Comprador bajo"
type input "[PERSON_NAME]"
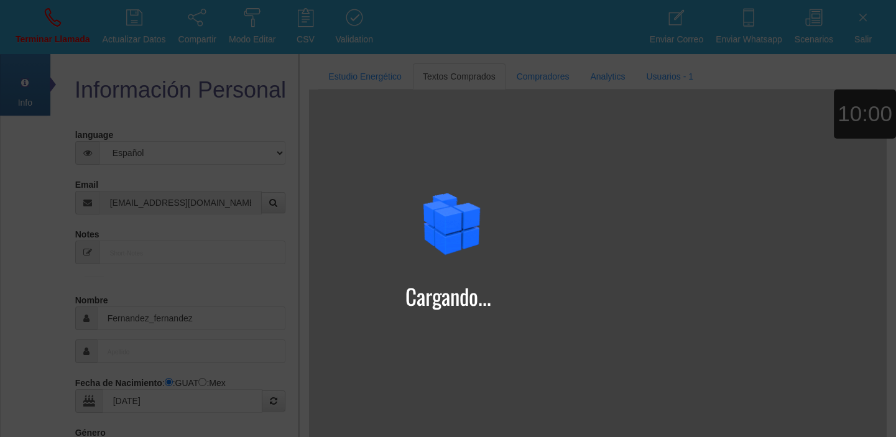
type input "[PERSON_NAME]"
select select "2"
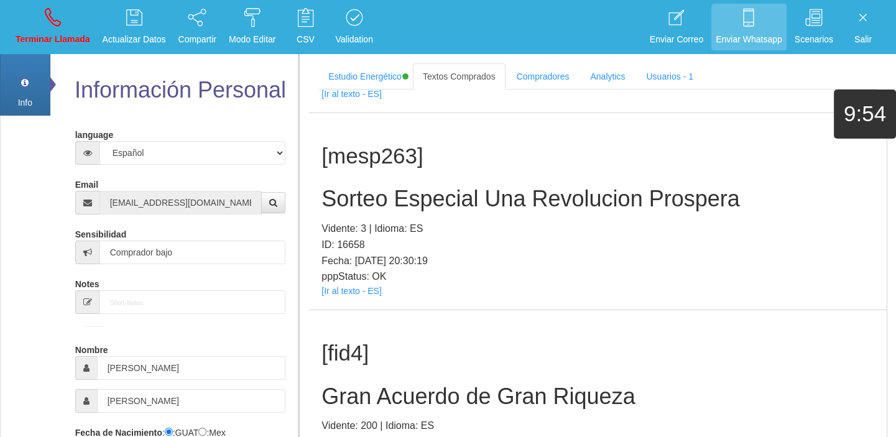
scroll to position [240, 0]
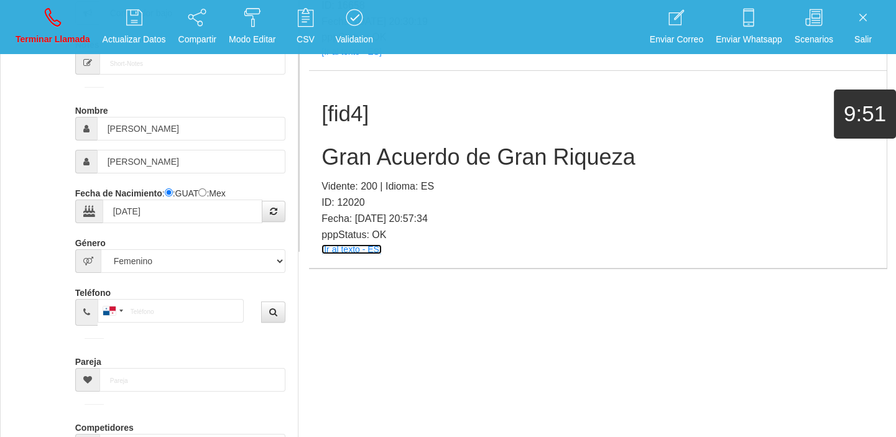
click at [357, 252] on link "[Ir al texto - ES]" at bounding box center [352, 249] width 60 height 10
click at [416, 155] on h2 "Gran Acuerdo de Gran Riqueza" at bounding box center [598, 157] width 553 height 25
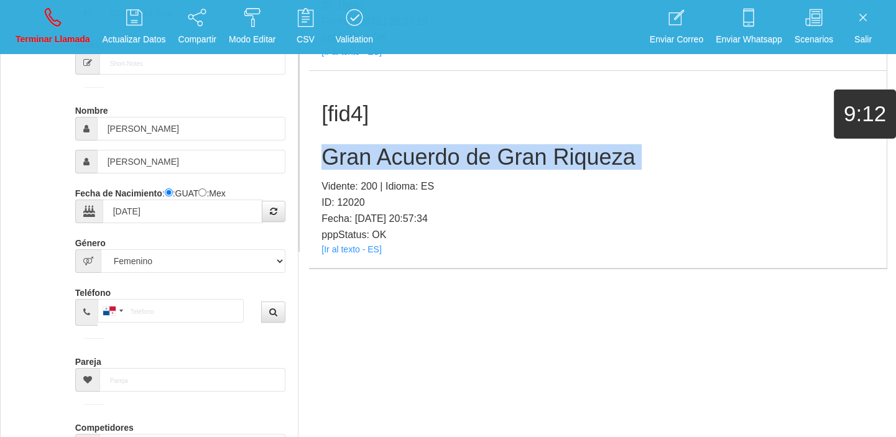
click at [416, 155] on h2 "Gran Acuerdo de Gran Riqueza" at bounding box center [598, 157] width 553 height 25
click at [50, 35] on p "Terminar Llamada" at bounding box center [53, 39] width 75 height 14
select select "0"
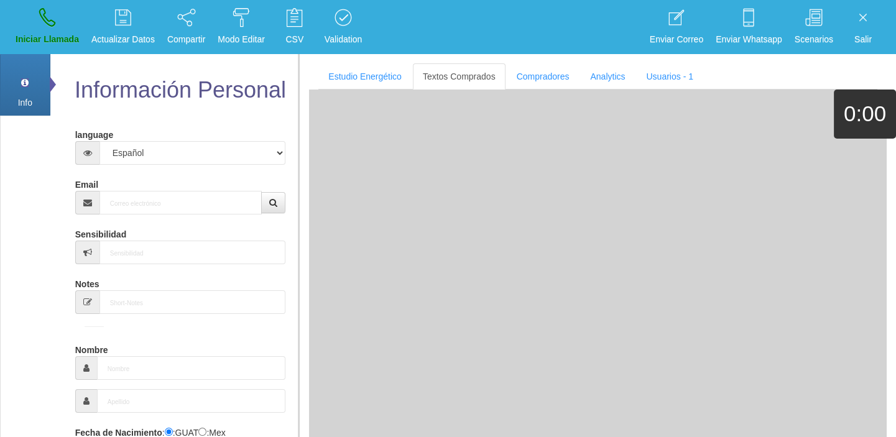
scroll to position [0, 0]
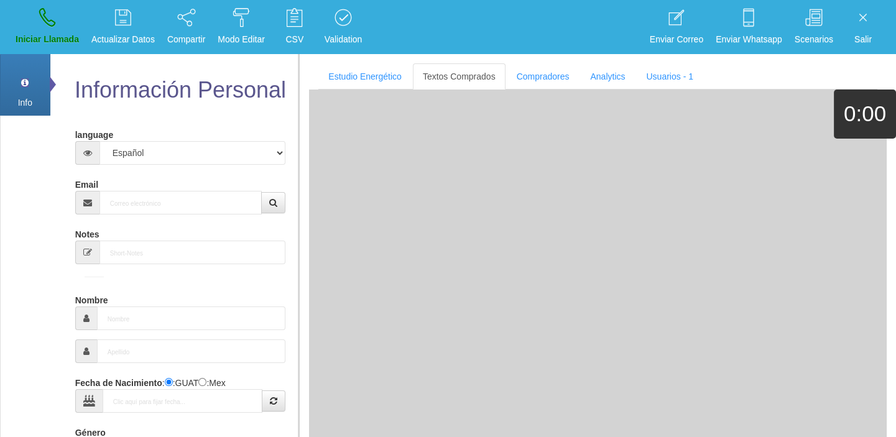
click at [143, 189] on div "Email" at bounding box center [180, 194] width 211 height 40
click at [160, 208] on input "Email" at bounding box center [181, 203] width 163 height 24
paste input "[EMAIL_ADDRESS][DOMAIN_NAME]"
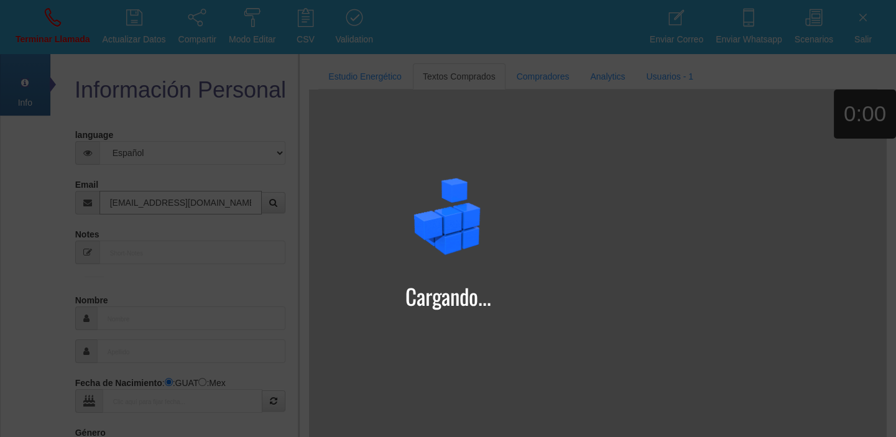
type input "[EMAIL_ADDRESS][DOMAIN_NAME]"
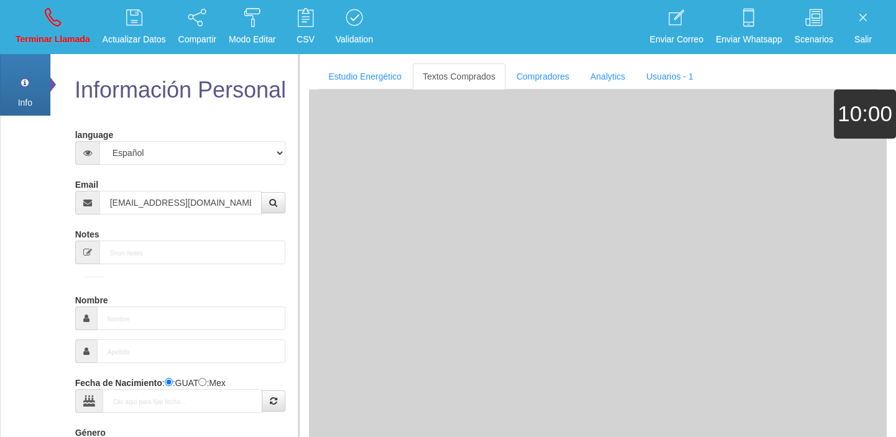
type input "[DATE]"
type input "Excelente Comprador"
type input "[PERSON_NAME]"
select select "2"
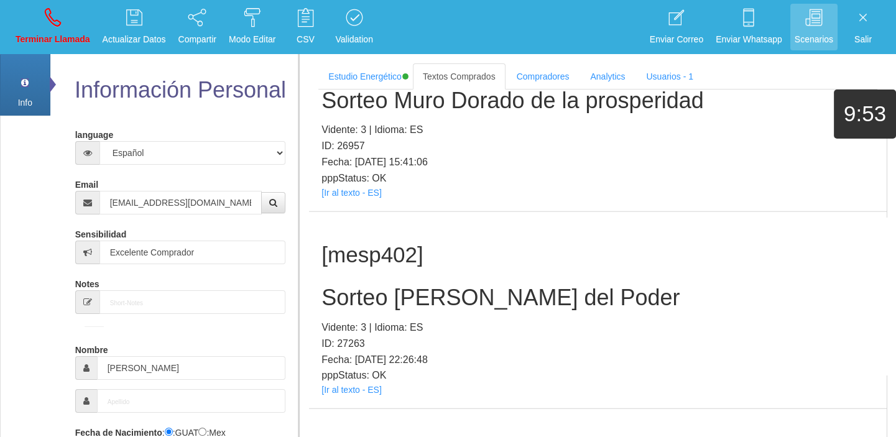
scroll to position [239, 0]
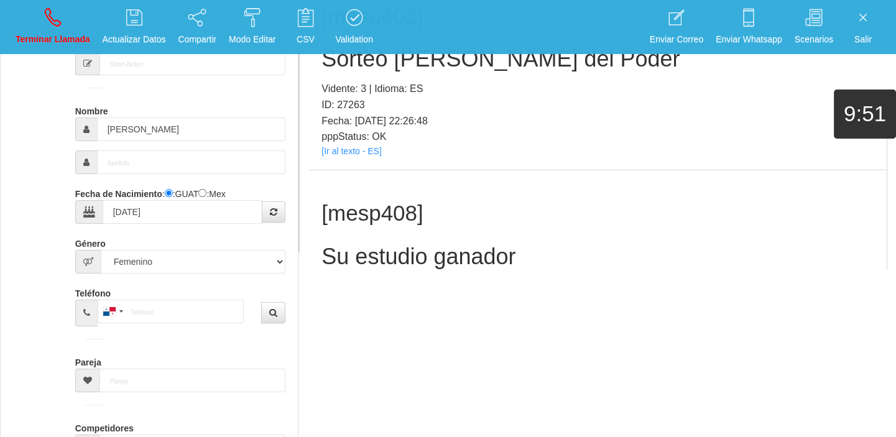
click at [358, 344] on link "[Ir al texto - ES]" at bounding box center [352, 349] width 60 height 10
click at [402, 244] on h2 "Su estudio ganador" at bounding box center [598, 256] width 553 height 25
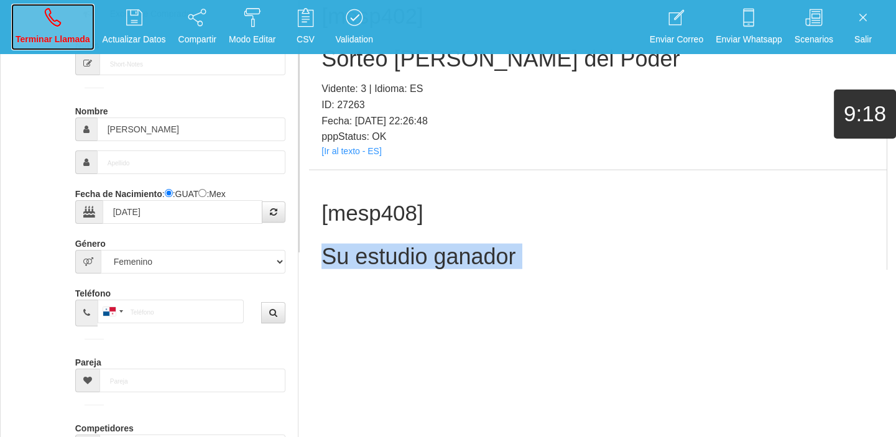
drag, startPoint x: 38, startPoint y: 22, endPoint x: 100, endPoint y: 90, distance: 92.0
click at [37, 22] on link "Terminar Llamada" at bounding box center [52, 27] width 83 height 47
select select "0"
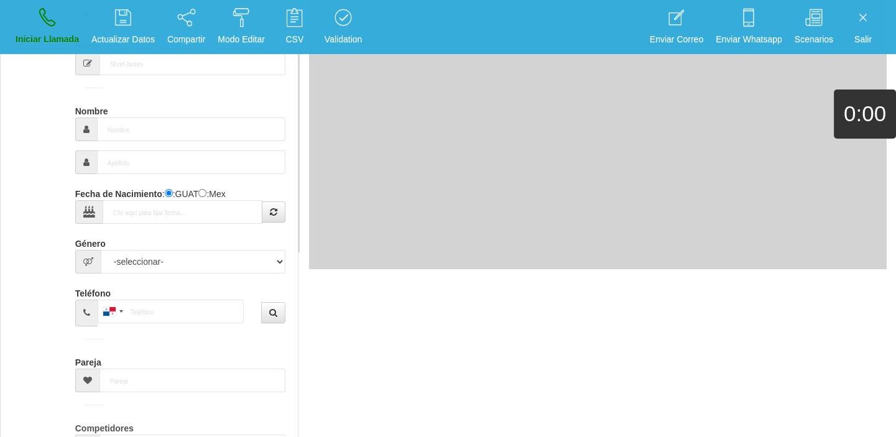
scroll to position [0, 0]
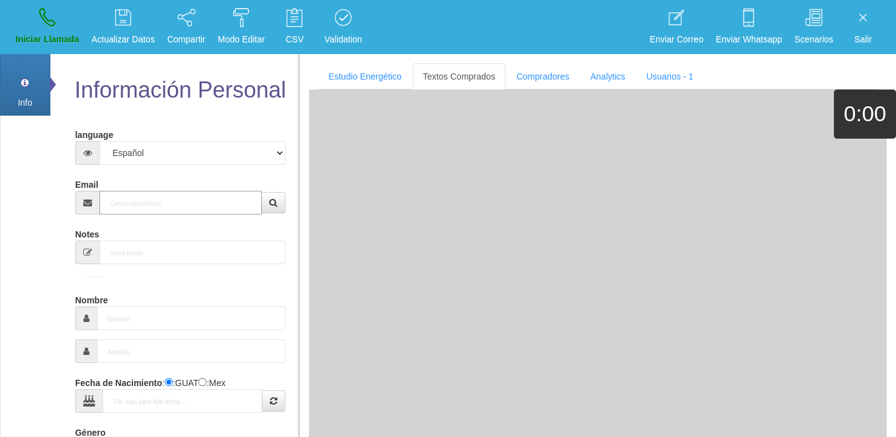
click at [221, 202] on input "Email" at bounding box center [181, 203] width 163 height 24
paste input "[EMAIL_ADDRESS][DOMAIN_NAME]"
type input "[EMAIL_ADDRESS][DOMAIN_NAME]"
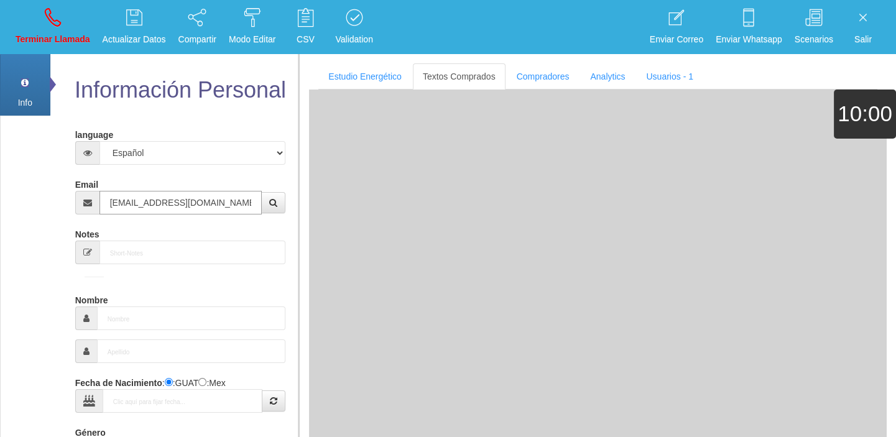
type input "[DATE]"
type input "Excelente Comprador"
type input "[PERSON_NAME]"
select select "2"
type input "[PHONE_NUMBER]"
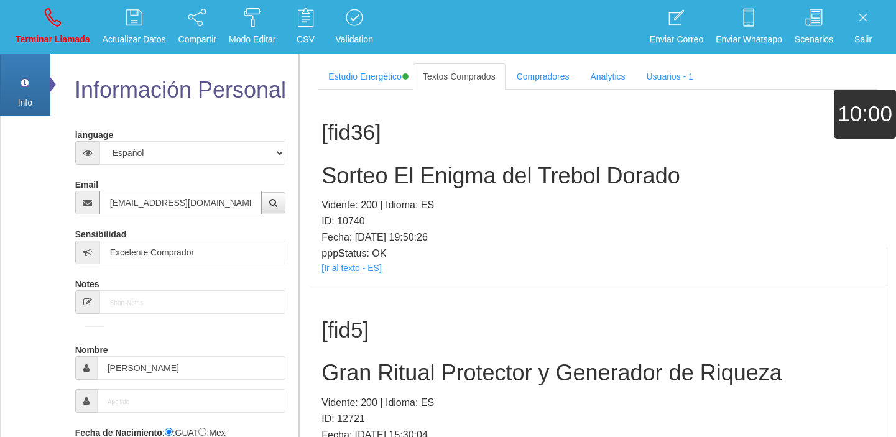
type input "[EMAIL_ADDRESS][DOMAIN_NAME]"
click at [339, 271] on link "[Ir al texto - ES]" at bounding box center [352, 268] width 60 height 10
click at [376, 154] on div "[fid36] Sorteo El Enigma del Trebol Dorado Vidente: 200 | Idioma: ES ID: 10740 …" at bounding box center [598, 188] width 578 height 197
click at [386, 159] on div "[fid36] Sorteo El Enigma del Trebol Dorado Vidente: 200 | Idioma: ES ID: 10740 …" at bounding box center [598, 188] width 578 height 197
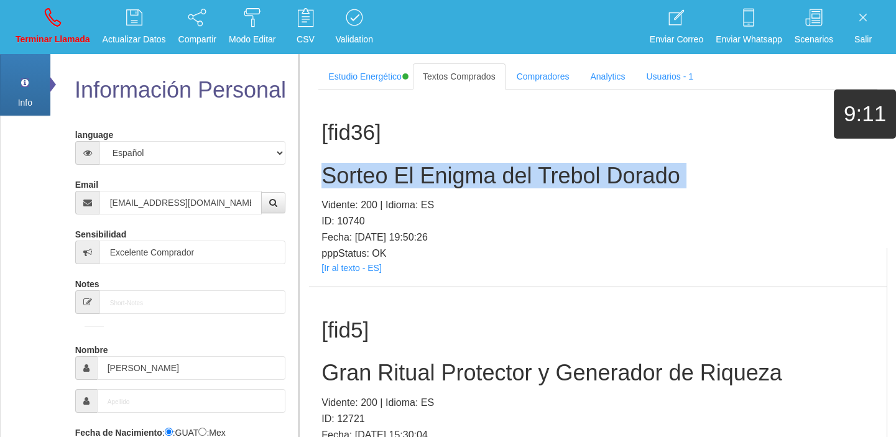
click at [386, 159] on div "[fid36] Sorteo El Enigma del Trebol Dorado Vidente: 200 | Idioma: ES ID: 10740 …" at bounding box center [598, 188] width 578 height 197
drag, startPoint x: 49, startPoint y: 18, endPoint x: 484, endPoint y: 68, distance: 437.7
click at [49, 18] on icon at bounding box center [53, 17] width 16 height 20
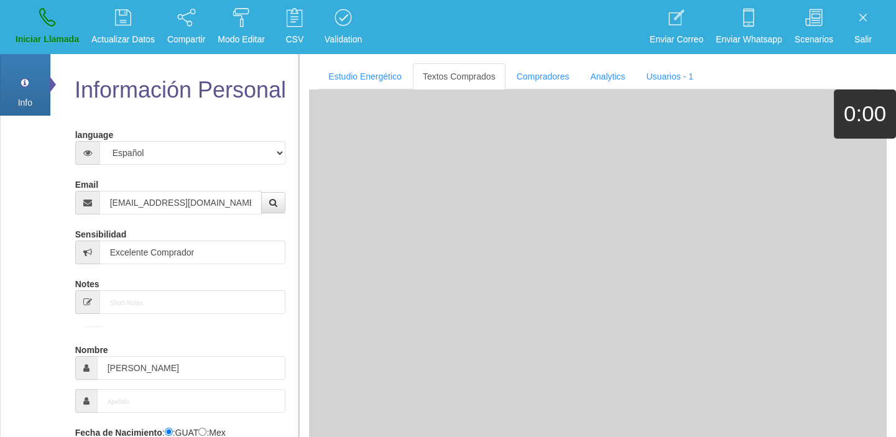
select select "0"
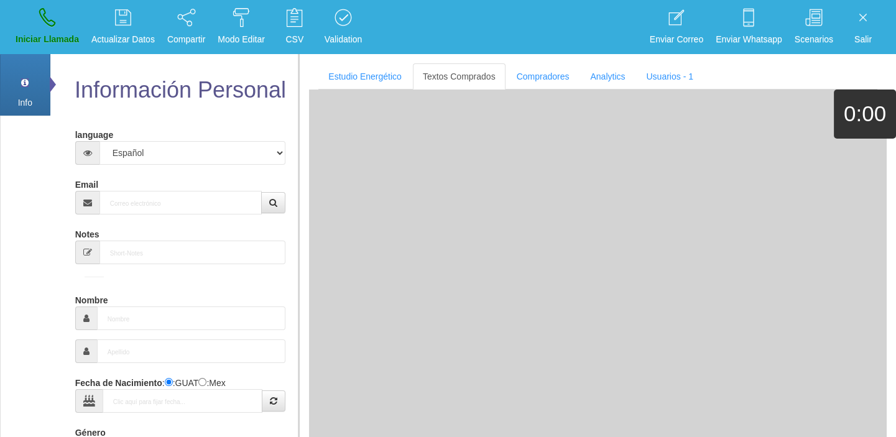
click at [131, 188] on div "Email" at bounding box center [180, 194] width 211 height 40
click at [137, 213] on input "Email" at bounding box center [181, 203] width 163 height 24
paste input "[EMAIL_ADDRESS][DOMAIN_NAME]"
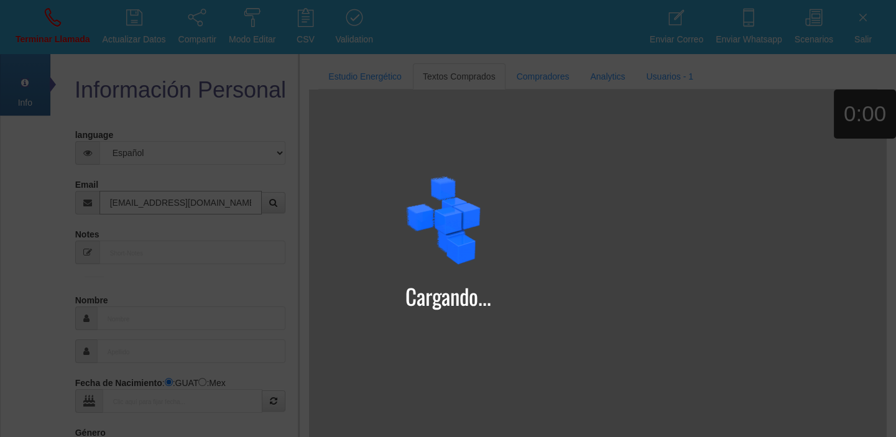
type input "[EMAIL_ADDRESS][DOMAIN_NAME]"
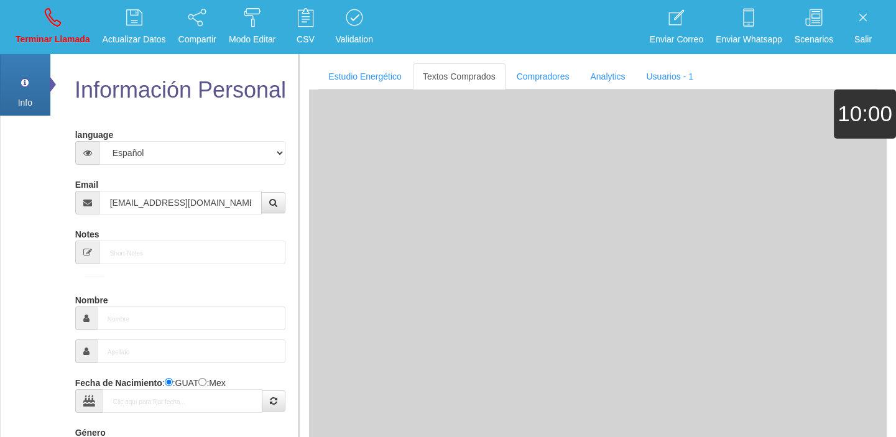
type input "24 Dic 1954"
type input "Buen Comprador"
type input "Delfín"
select select "1"
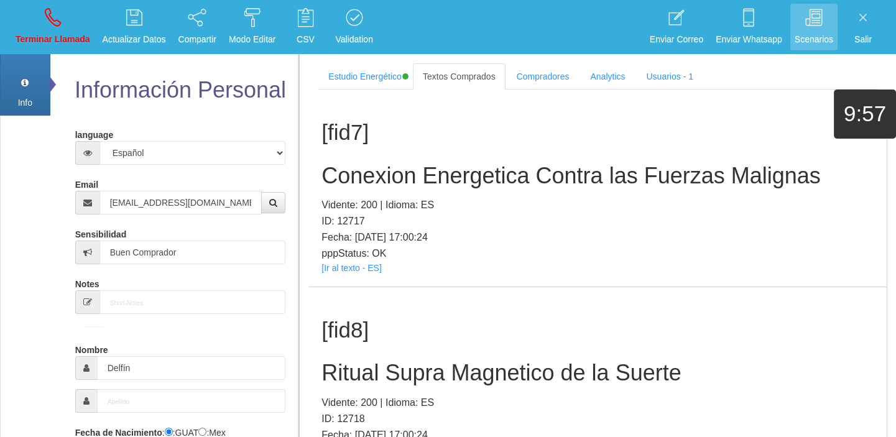
scroll to position [333, 0]
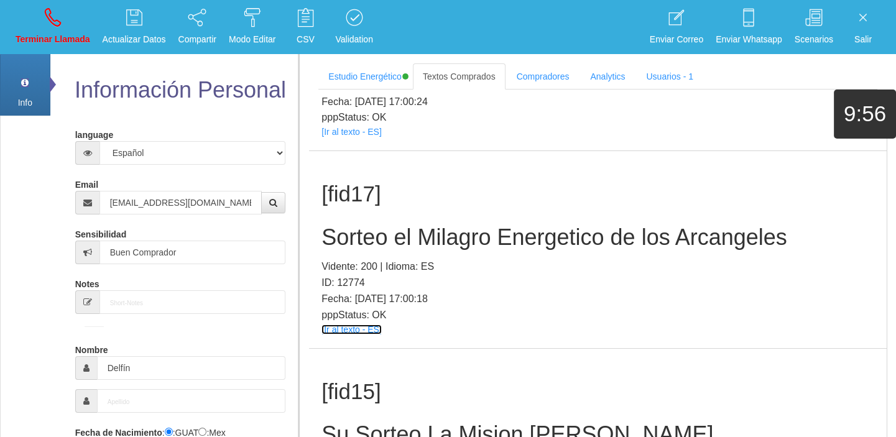
click at [353, 325] on link "[Ir al texto - ES]" at bounding box center [352, 330] width 60 height 10
click at [468, 227] on h2 "Sorteo el Milagro Energetico de los Arcangeles" at bounding box center [598, 237] width 553 height 25
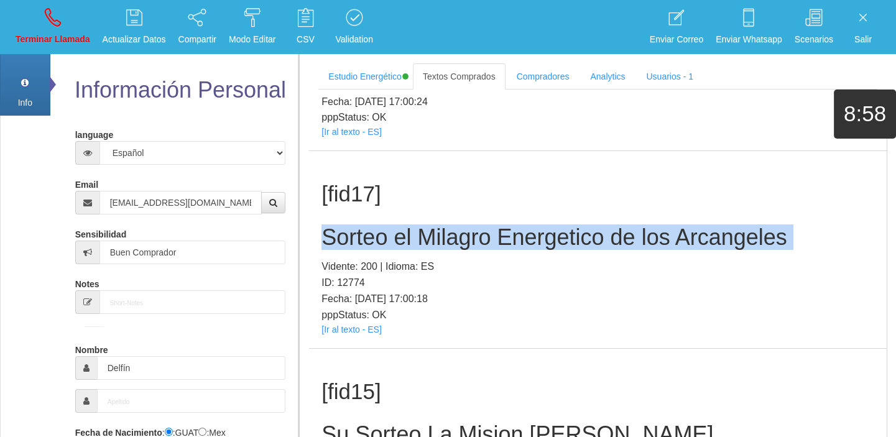
click at [468, 227] on h2 "Sorteo el Milagro Energetico de los Arcangeles" at bounding box center [598, 237] width 553 height 25
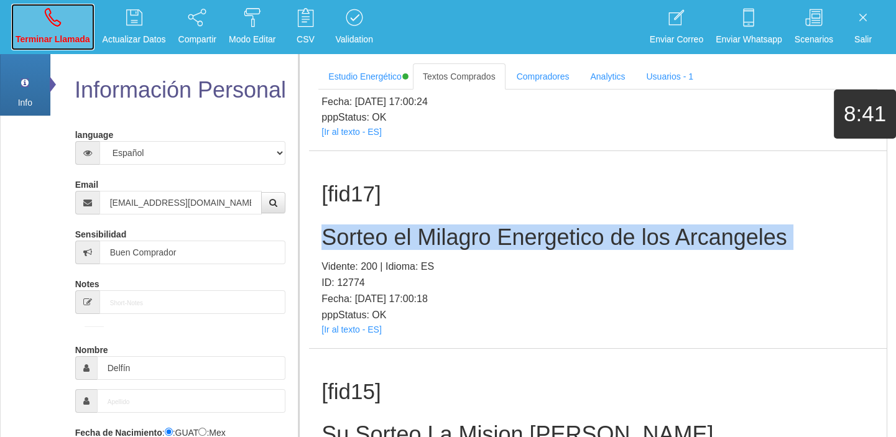
click at [41, 15] on link "Terminar Llamada" at bounding box center [52, 27] width 83 height 47
select select "0"
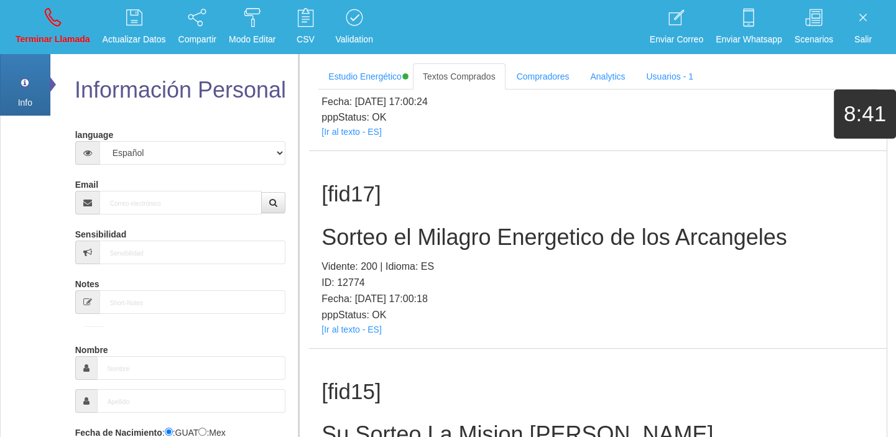
scroll to position [0, 0]
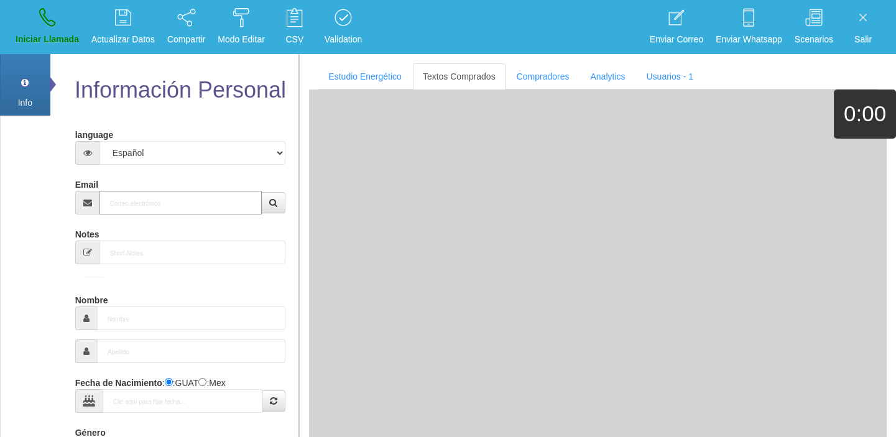
click at [170, 199] on input "Email" at bounding box center [181, 203] width 163 height 24
paste input "[EMAIL_ADDRESS][DOMAIN_NAME]"
type input "[EMAIL_ADDRESS][DOMAIN_NAME]"
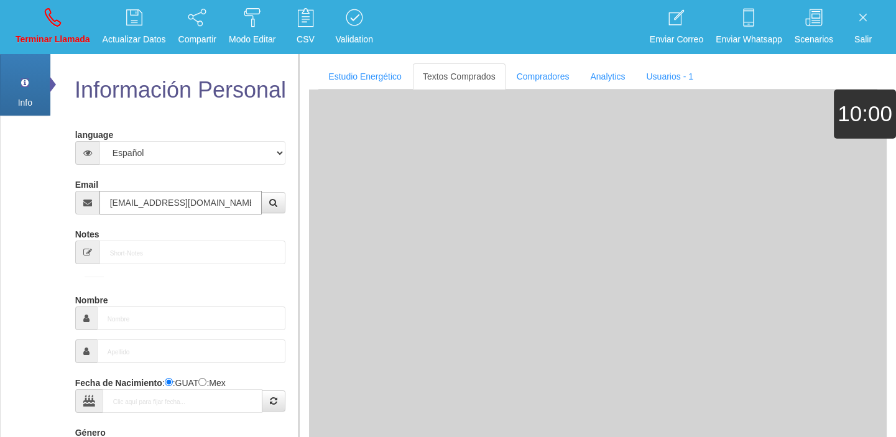
type input "[DATE]"
select select "2"
type input "Comprador simple"
type input "[PERSON_NAME]"
select select "2"
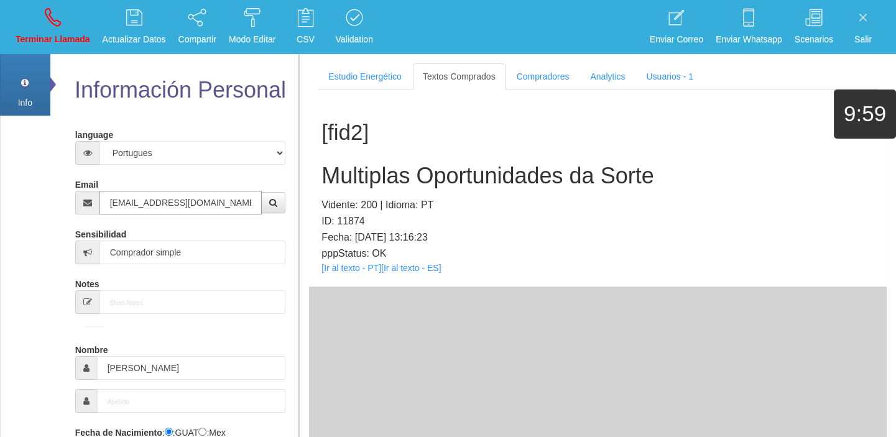
type input "[EMAIL_ADDRESS][DOMAIN_NAME]"
click at [360, 269] on link "[Ir al texto - PT]" at bounding box center [352, 268] width 60 height 10
click at [377, 157] on div "[fid2] Multiplas Oportunidades da Sorte Vidente: 200 | Idioma: PT ID: 11874 Fec…" at bounding box center [598, 188] width 578 height 197
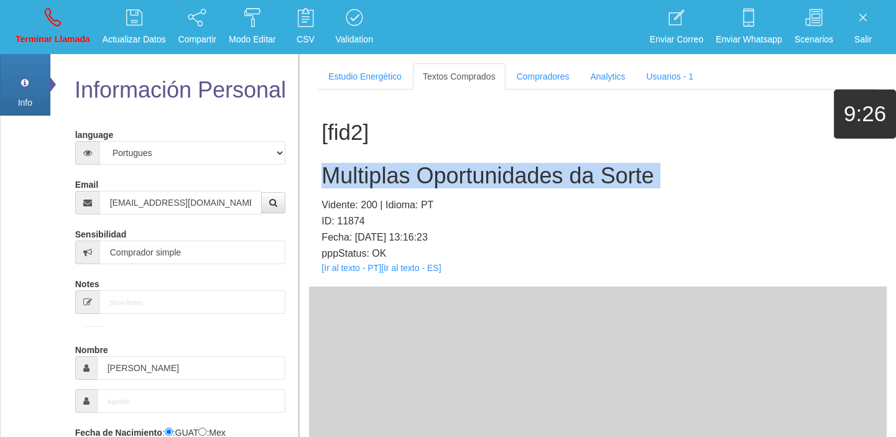
click at [377, 157] on div "[fid2] Multiplas Oportunidades da Sorte Vidente: 200 | Idioma: PT ID: 11874 Fec…" at bounding box center [598, 188] width 578 height 197
drag, startPoint x: 52, startPoint y: 35, endPoint x: 65, endPoint y: 42, distance: 14.7
click at [52, 35] on p "Terminar Llamada" at bounding box center [53, 39] width 75 height 14
select select "0"
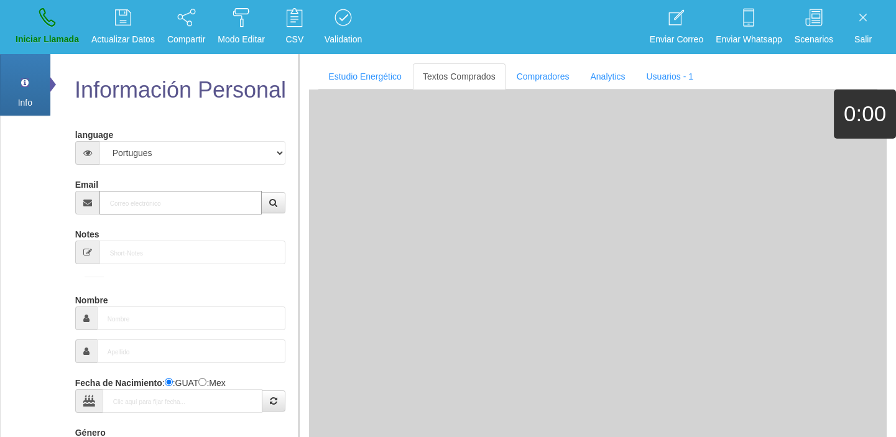
click at [151, 198] on input "Email" at bounding box center [181, 203] width 163 height 24
paste input "[PERSON_NAME][EMAIL_ADDRESS][DOMAIN_NAME]"
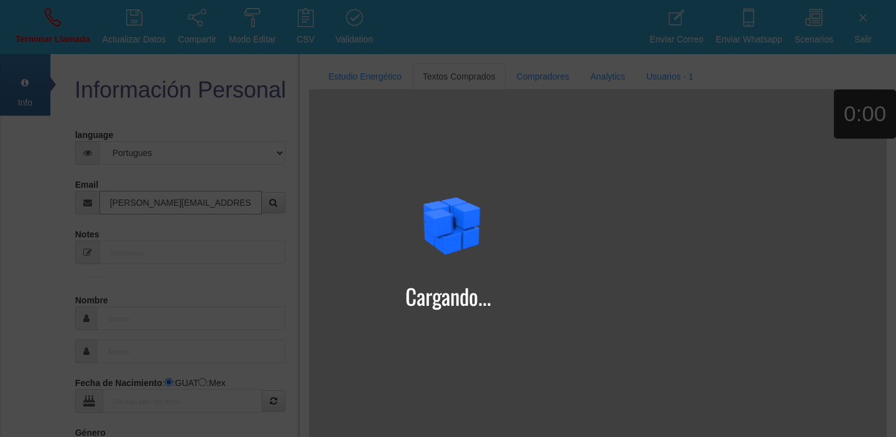
type input "[PERSON_NAME][EMAIL_ADDRESS][DOMAIN_NAME]"
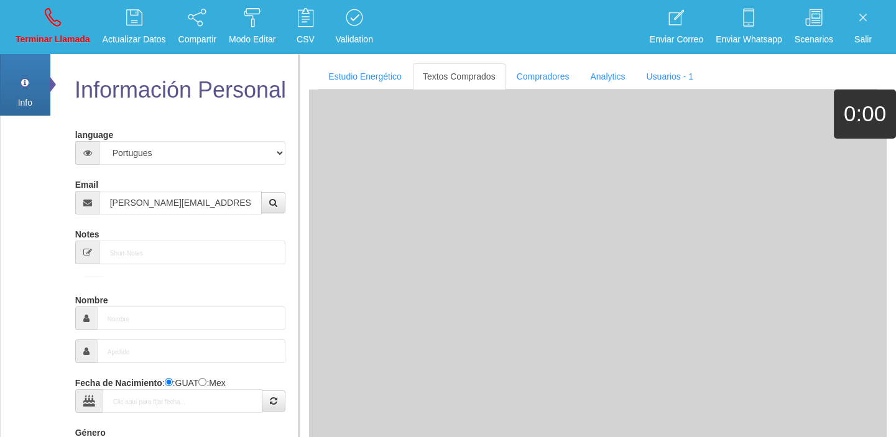
type input "[DATE]"
type input "Excelente Comprador"
type input "[PERSON_NAME]"
select select "1"
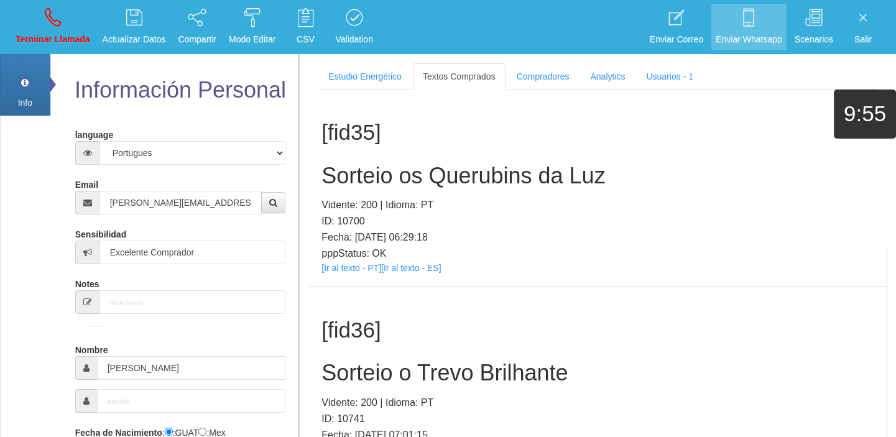
scroll to position [6262, 0]
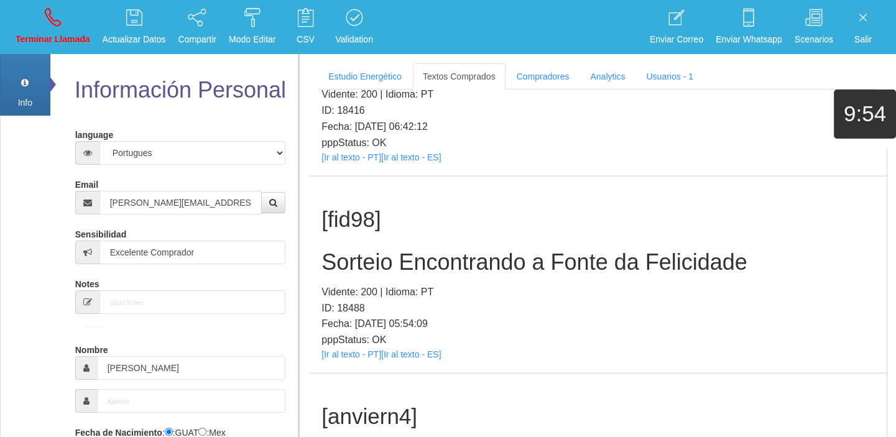
click at [366, 332] on p "pppStatus: OK" at bounding box center [598, 340] width 553 height 16
drag, startPoint x: 358, startPoint y: 322, endPoint x: 353, endPoint y: 331, distance: 9.7
click at [357, 324] on div "[fid98] Sorteio Encontrando [PERSON_NAME] da Felicidade Vidente: 200 | Idioma: …" at bounding box center [598, 275] width 578 height 197
click at [353, 350] on link "[Ir al texto - PT]" at bounding box center [352, 355] width 60 height 10
click at [430, 250] on h2 "Sorteio Encontrando a Fonte da Felicidade" at bounding box center [598, 262] width 553 height 25
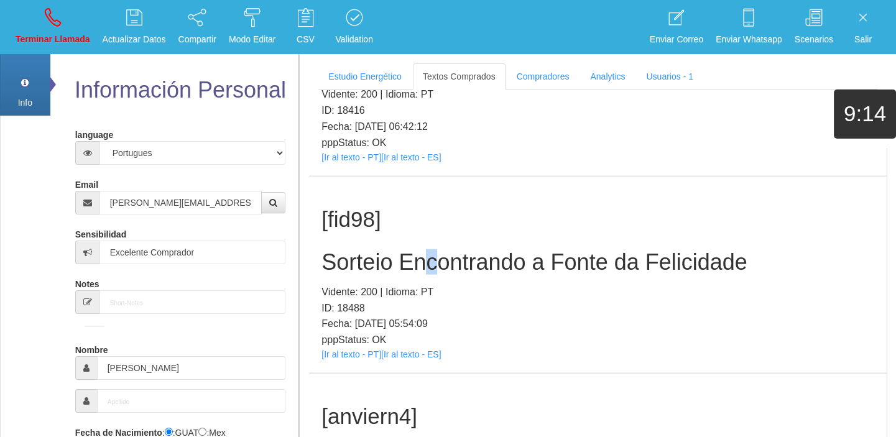
click at [429, 250] on h2 "Sorteio Encontrando a Fonte da Felicidade" at bounding box center [598, 262] width 553 height 25
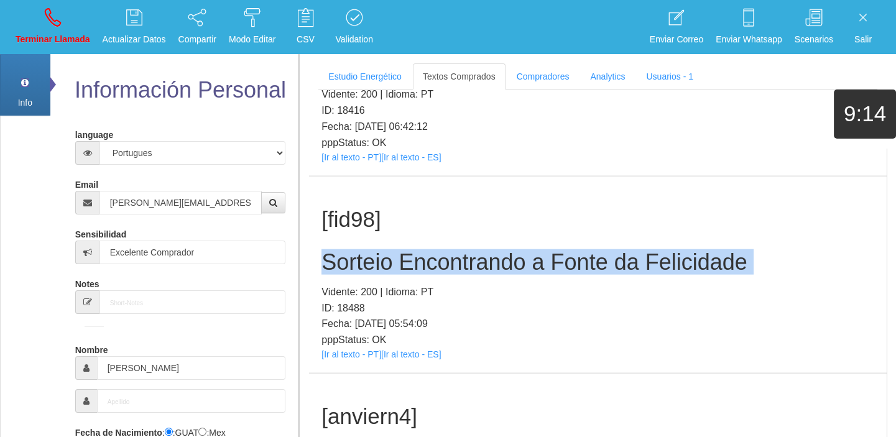
click at [429, 250] on h2 "Sorteio Encontrando a Fonte da Felicidade" at bounding box center [598, 262] width 553 height 25
click at [141, 199] on input "[PERSON_NAME][EMAIL_ADDRESS][DOMAIN_NAME]" at bounding box center [181, 203] width 163 height 24
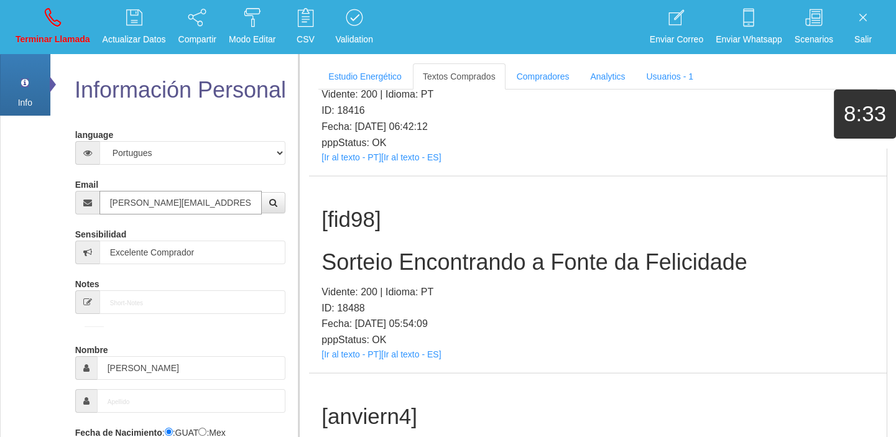
click at [141, 199] on input "[PERSON_NAME][EMAIL_ADDRESS][DOMAIN_NAME]" at bounding box center [181, 203] width 163 height 24
click at [363, 350] on link "[Ir al texto - PT]" at bounding box center [352, 355] width 60 height 10
click at [350, 219] on div "[fid98] Sorteio Encontrando [PERSON_NAME] da Felicidade Vidente: 200 | Idioma: …" at bounding box center [598, 275] width 578 height 197
click at [350, 220] on div "[fid98] Sorteio Encontrando [PERSON_NAME] da Felicidade Vidente: 200 | Idioma: …" at bounding box center [598, 275] width 578 height 197
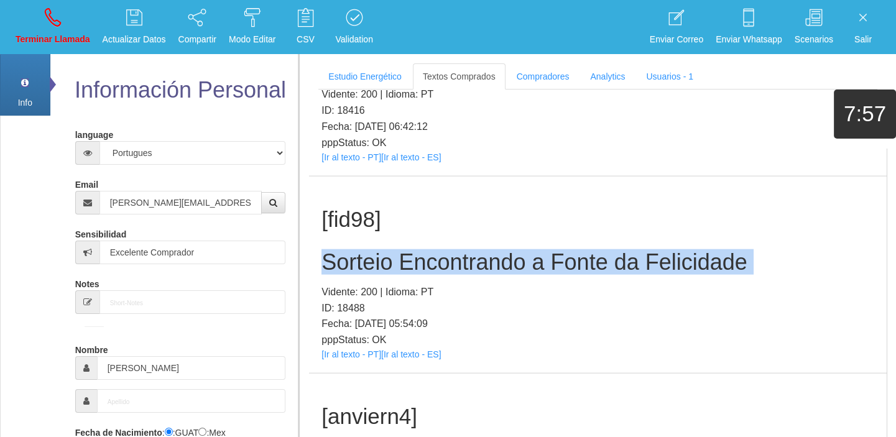
click at [350, 220] on div "[fid98] Sorteio Encontrando [PERSON_NAME] da Felicidade Vidente: 200 | Idioma: …" at bounding box center [598, 275] width 578 height 197
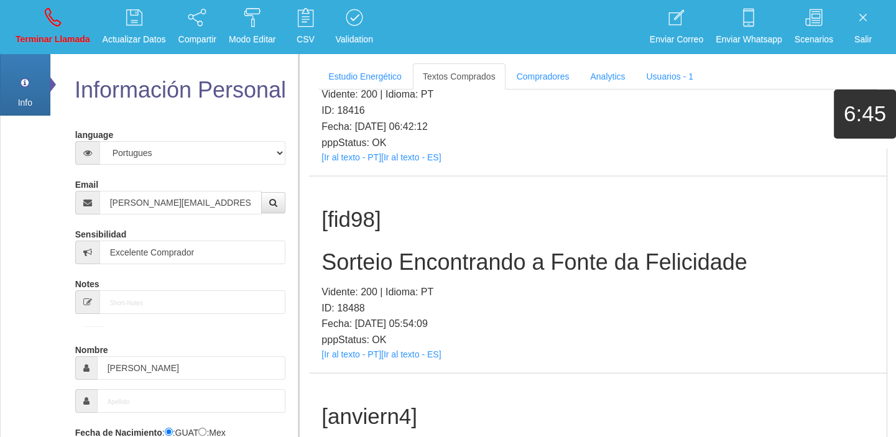
click at [24, 56] on body "Toggle navigation Terminar Llamada Actualizar Datos Compartir Modo Editar Whats…" at bounding box center [448, 218] width 896 height 437
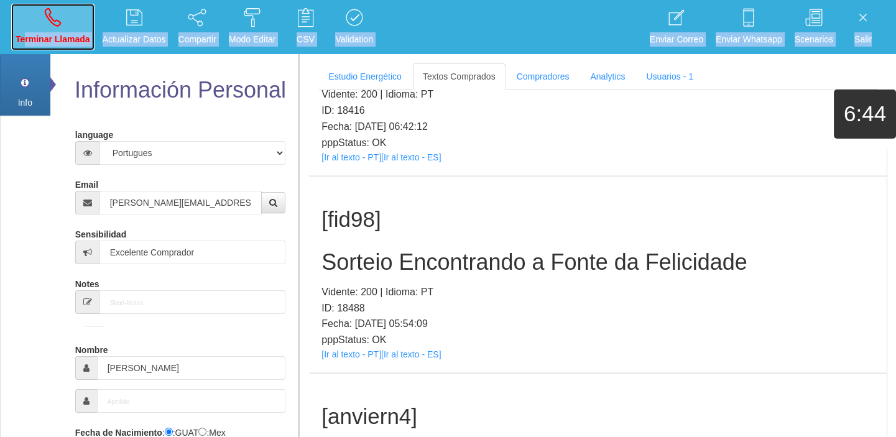
click at [59, 19] on icon at bounding box center [53, 17] width 16 height 20
select select "0"
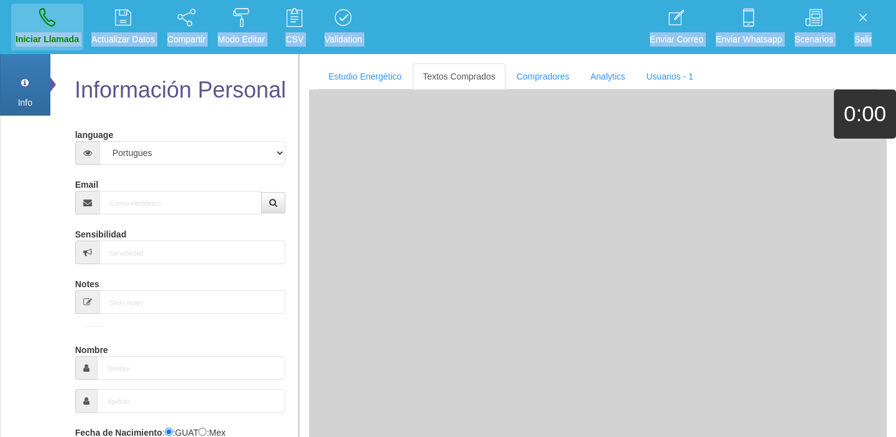
scroll to position [0, 0]
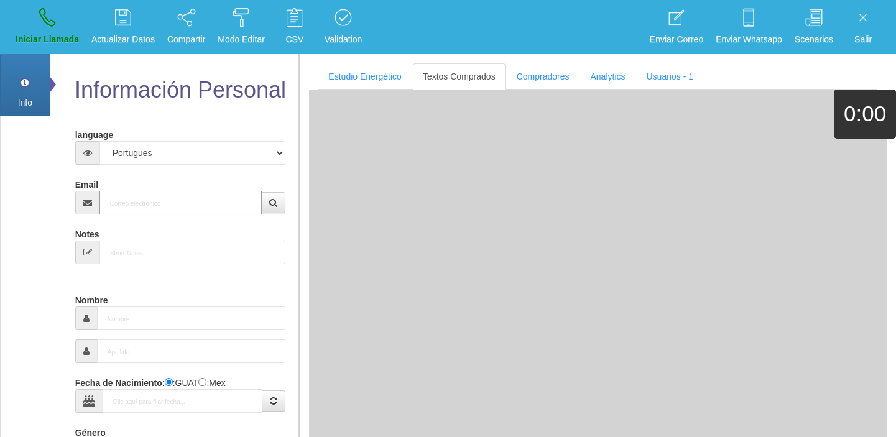
click at [156, 206] on input "Email" at bounding box center [181, 203] width 163 height 24
paste input "[EMAIL_ADDRESS][DOMAIN_NAME]"
type input "[EMAIL_ADDRESS][DOMAIN_NAME]"
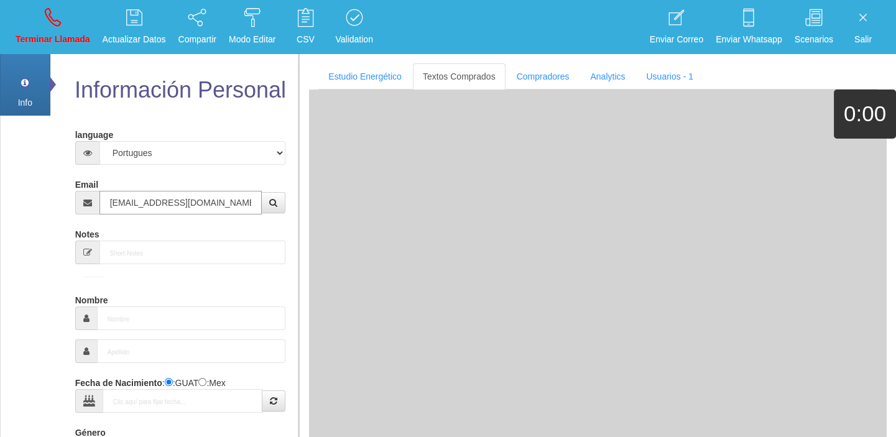
type input "[DATE]"
type input "Comprador simple"
type input "[PERSON_NAME]"
select select "1"
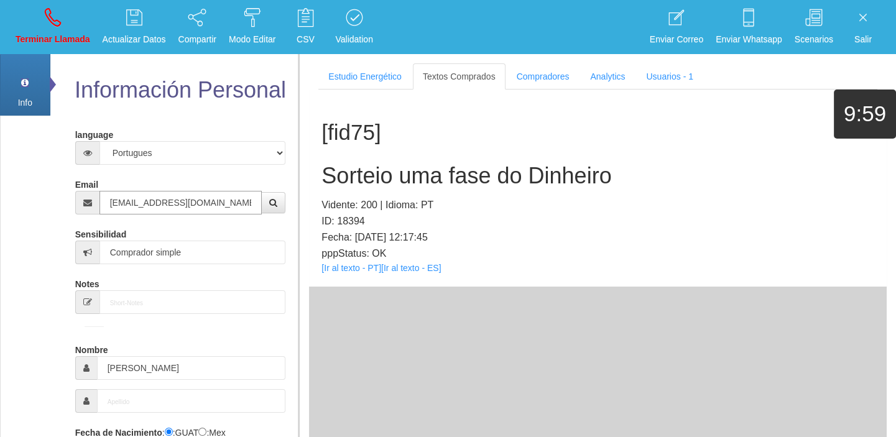
type input "[EMAIL_ADDRESS][DOMAIN_NAME]"
click at [349, 272] on link "[Ir al texto - PT]" at bounding box center [352, 268] width 60 height 10
click at [356, 180] on h2 "Sorteio uma fase do Dinheiro" at bounding box center [598, 176] width 553 height 25
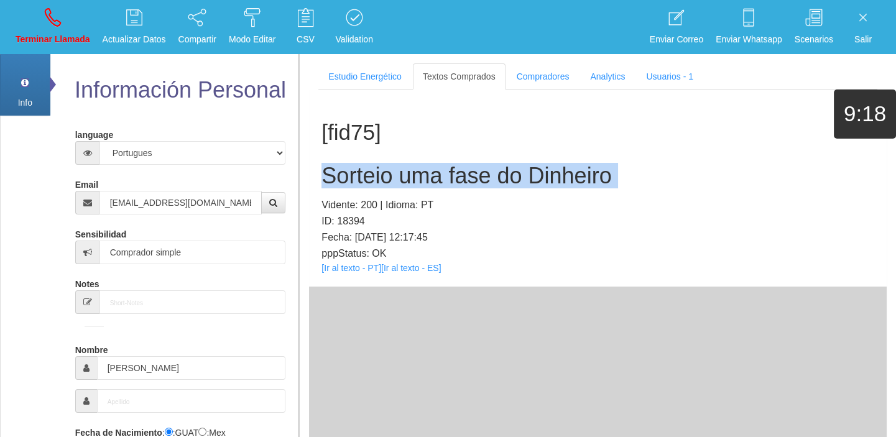
click at [356, 180] on h2 "Sorteio uma fase do Dinheiro" at bounding box center [598, 176] width 553 height 25
click at [57, 23] on icon at bounding box center [53, 17] width 16 height 20
select select "0"
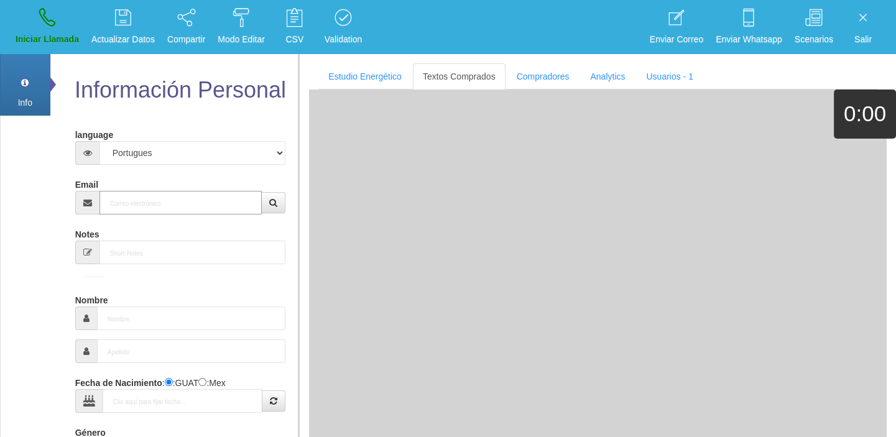
click at [179, 202] on input "Email" at bounding box center [181, 203] width 163 height 24
paste input "[EMAIL_ADDRESS][DOMAIN_NAME]"
type input "[EMAIL_ADDRESS][DOMAIN_NAME]"
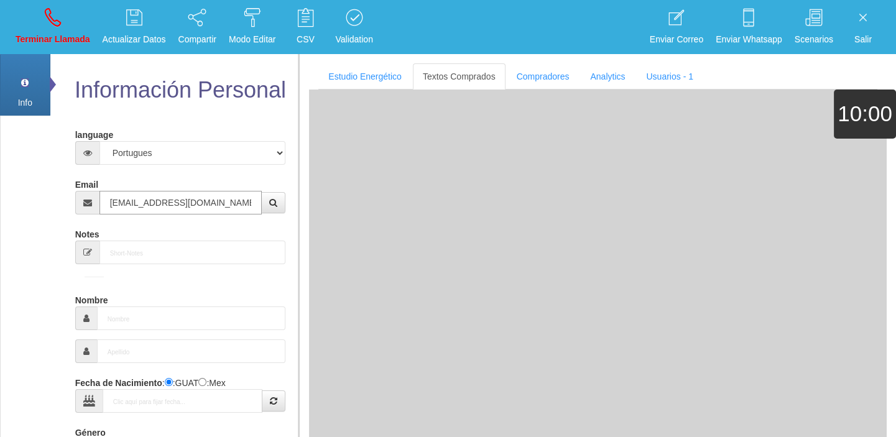
type input "1 Ene 1926"
select select
type input "Excelente Comprador"
type input "[PERSON_NAME]"
select select "1"
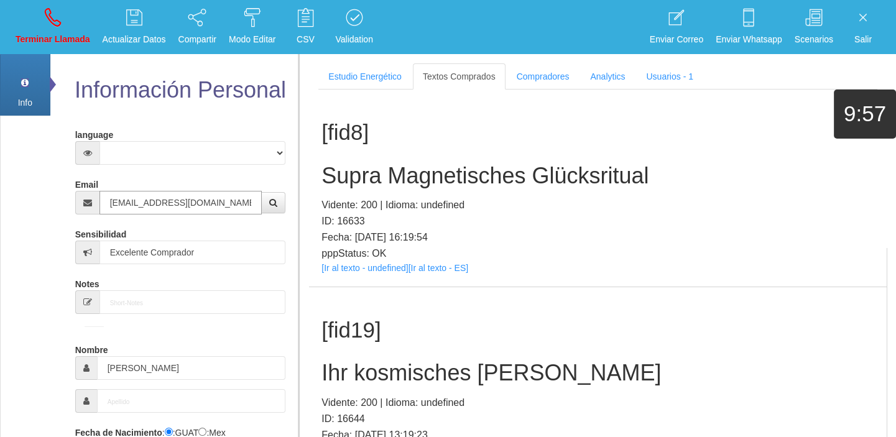
type input "[EMAIL_ADDRESS][DOMAIN_NAME]"
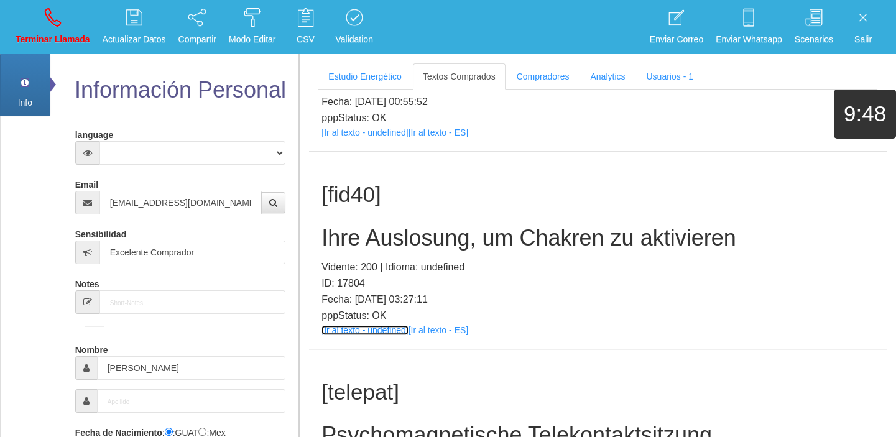
click at [361, 331] on link "[Ir al texto - undefined]" at bounding box center [365, 330] width 86 height 10
click at [437, 238] on h2 "Ihre Auslosung, um Chakren zu aktivieren" at bounding box center [598, 238] width 553 height 25
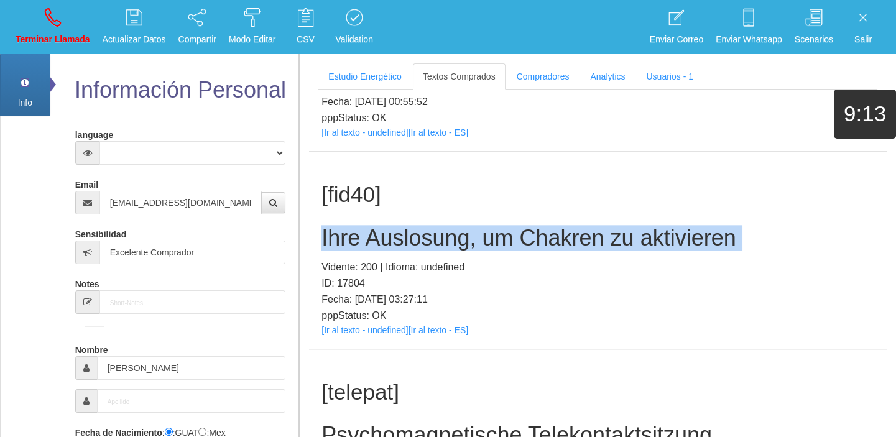
click at [437, 238] on h2 "Ihre Auslosung, um Chakren zu aktivieren" at bounding box center [598, 238] width 553 height 25
click at [44, 48] on link "Terminar Llamada" at bounding box center [52, 27] width 83 height 47
select select "0"
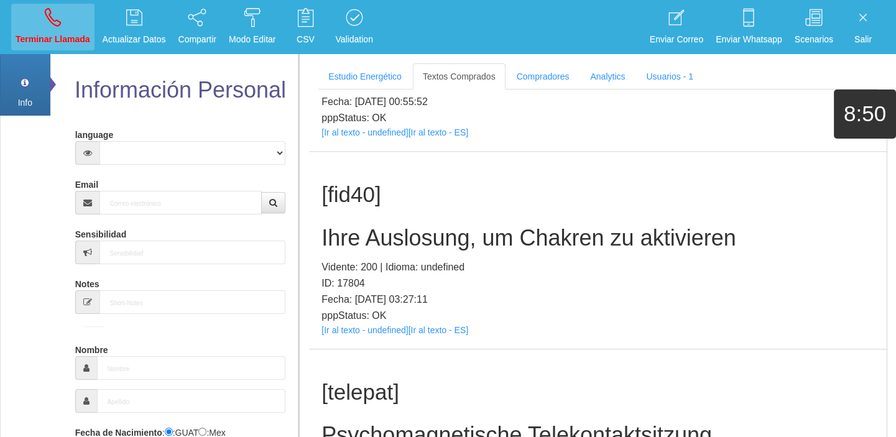
scroll to position [0, 0]
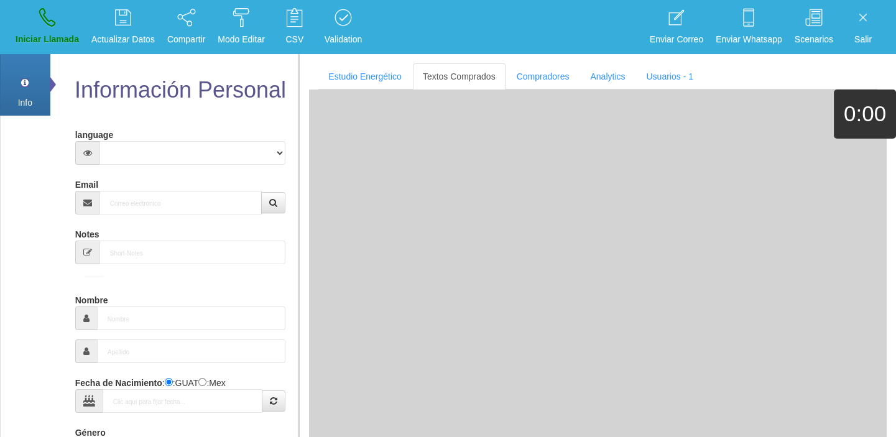
click at [48, 156] on div "Info Pref Extra Información Personal language Español Portugues [PERSON_NAME] E…" at bounding box center [149, 386] width 299 height 668
